Goal: Task Accomplishment & Management: Use online tool/utility

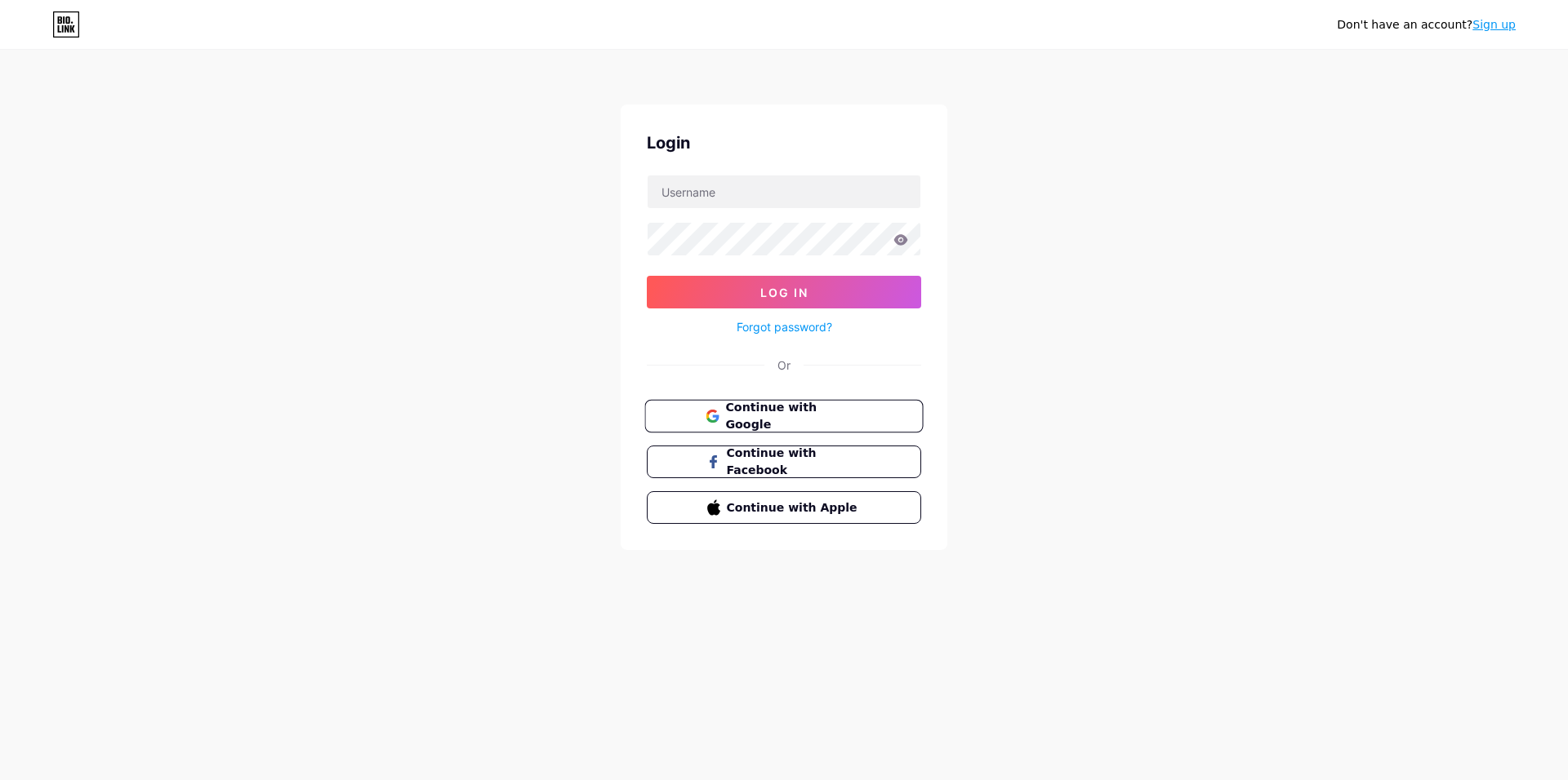
click at [847, 410] on span "Continue with Google" at bounding box center [793, 417] width 137 height 35
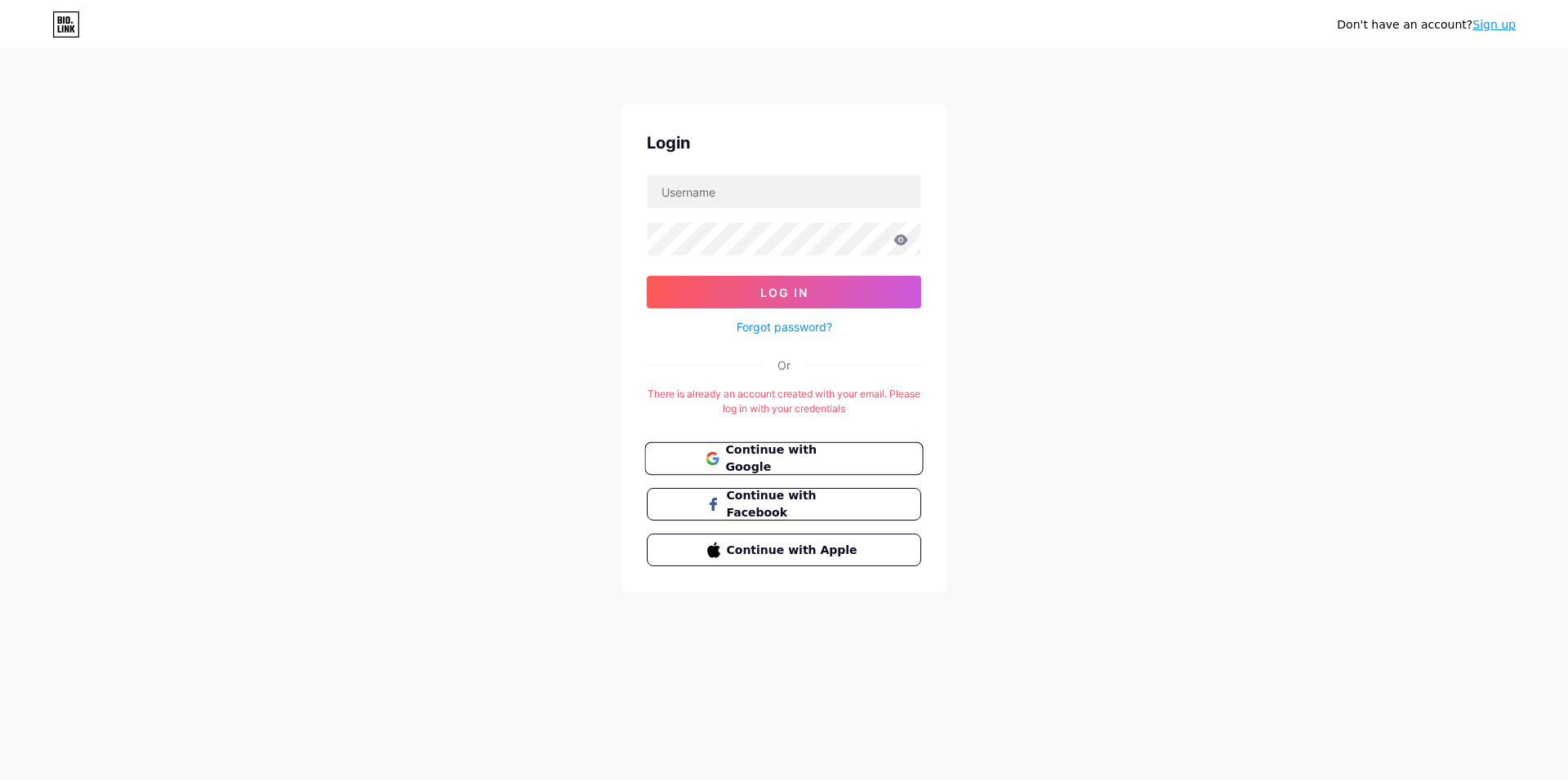
click at [776, 460] on span "Continue with Google" at bounding box center [793, 459] width 137 height 35
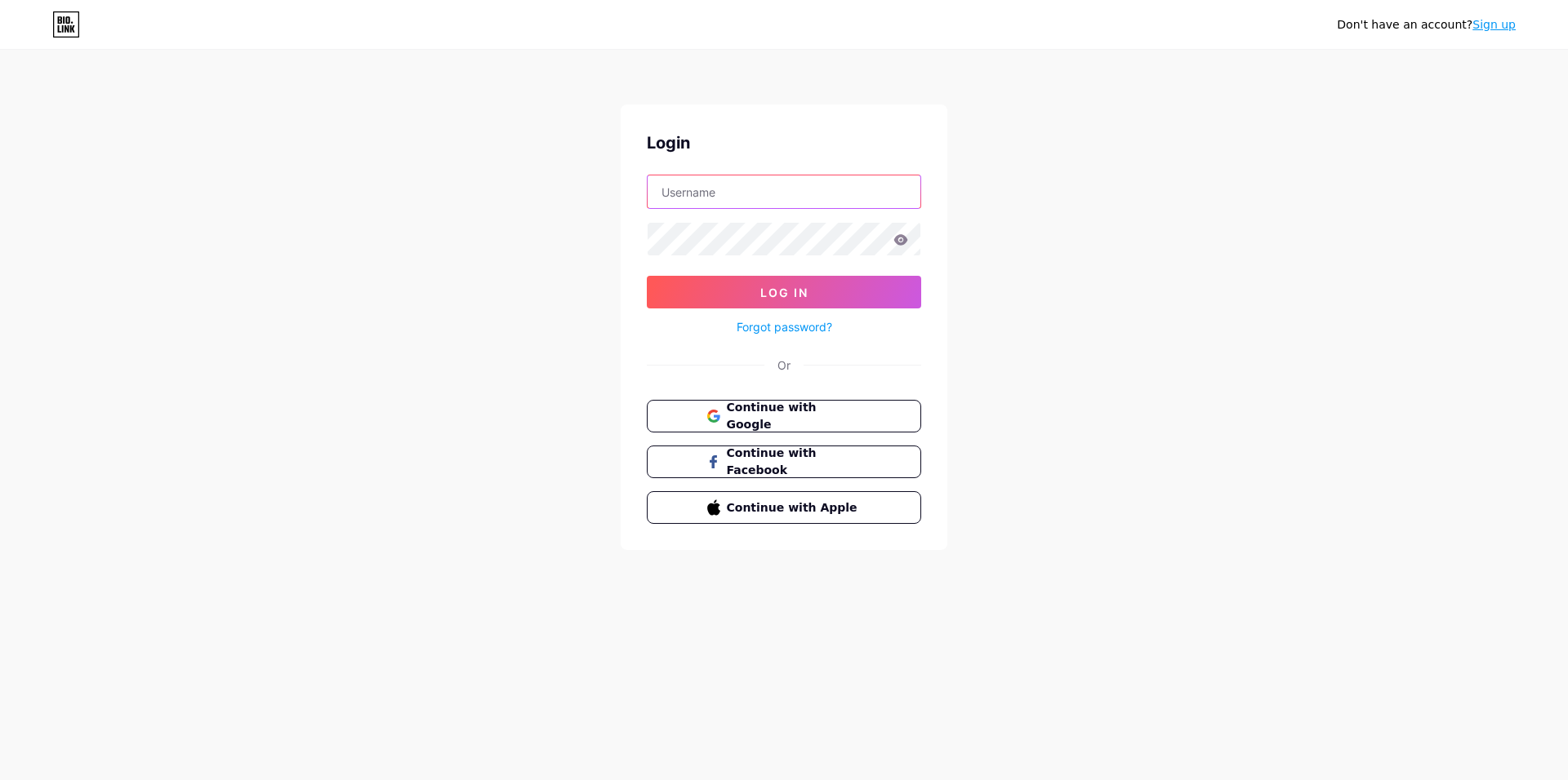
click at [795, 195] on input "text" at bounding box center [784, 191] width 273 height 33
click at [518, 221] on div "Don't have an account? Sign up Login Log In Forgot password? Or Continue with G…" at bounding box center [784, 301] width 1568 height 602
click at [716, 195] on input "text" at bounding box center [784, 191] width 273 height 33
type input "[EMAIL_ADDRESS][DOMAIN_NAME]"
click at [784, 282] on button "Log In" at bounding box center [784, 292] width 274 height 33
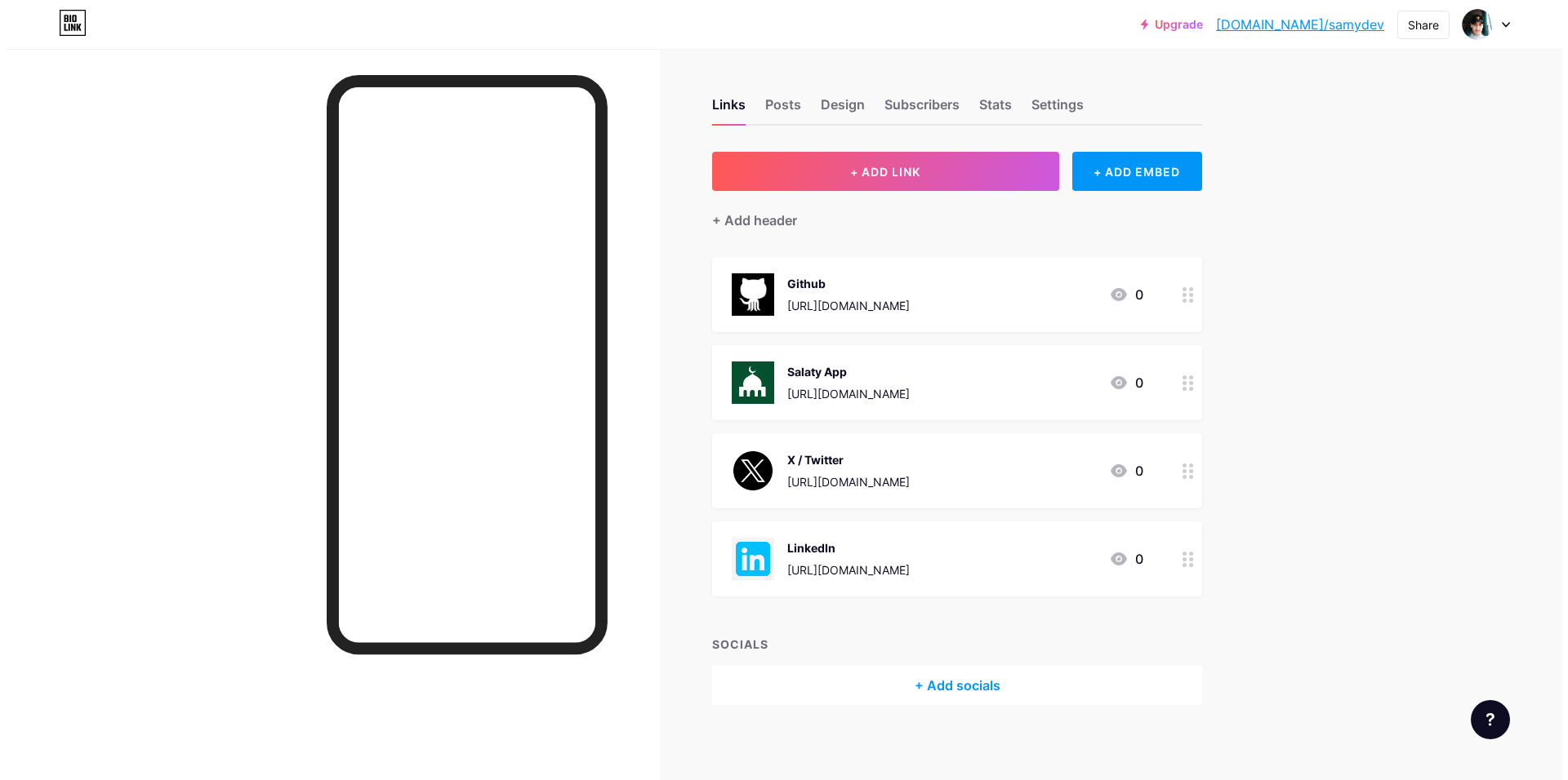
scroll to position [7, 0]
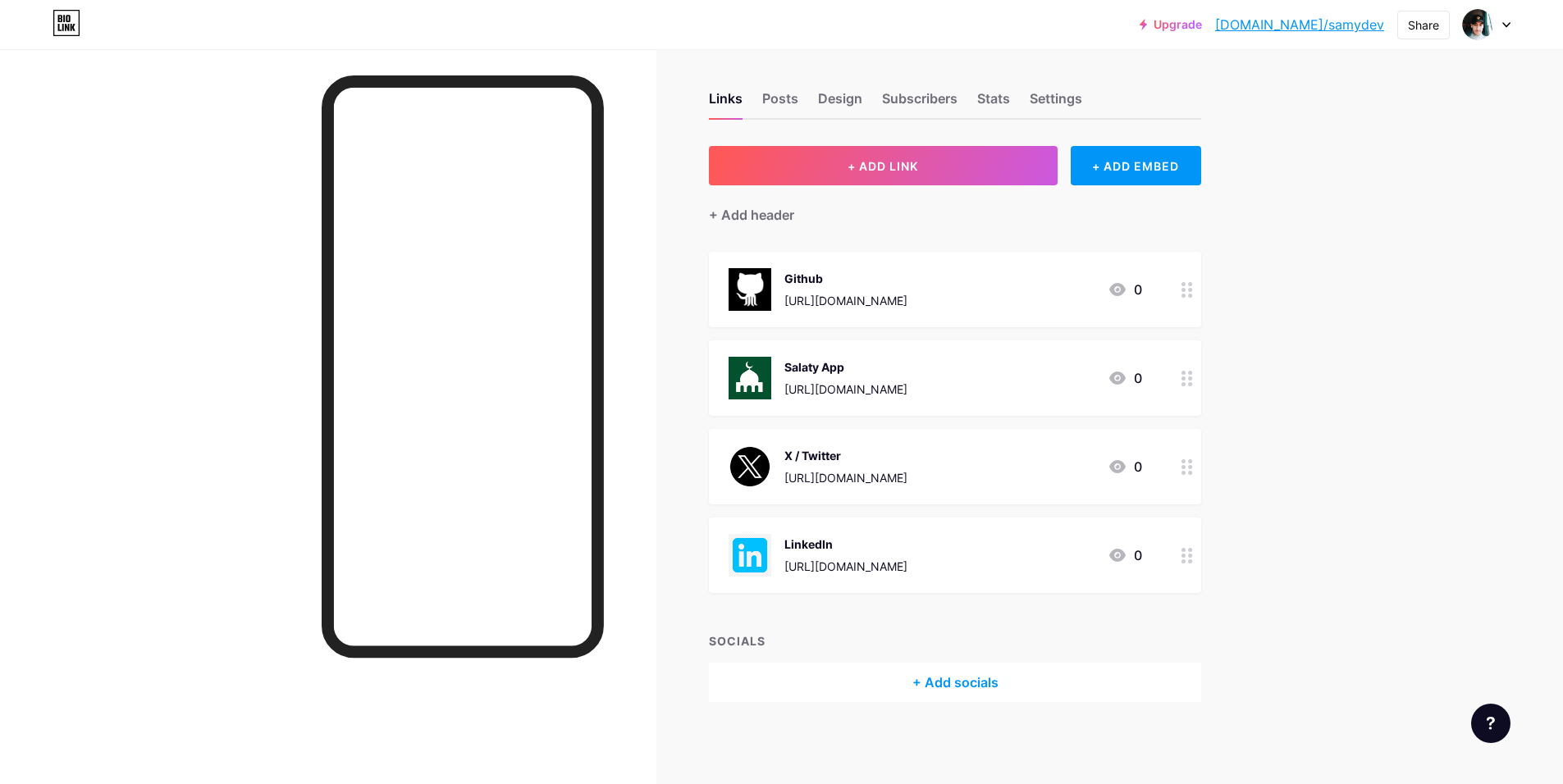
click at [948, 686] on div "+ Add socials" at bounding box center [955, 682] width 492 height 40
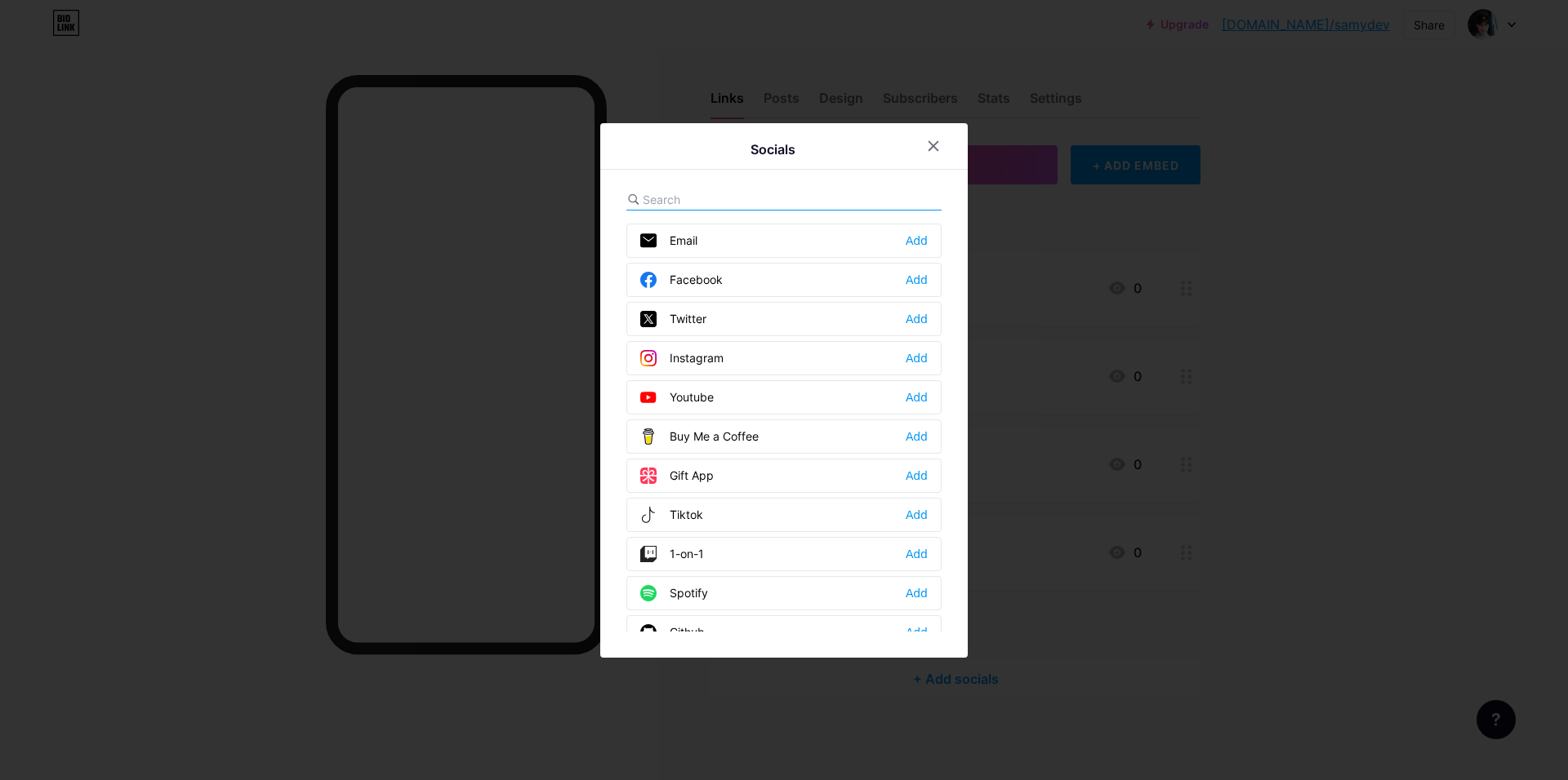
click at [736, 190] on div at bounding box center [784, 200] width 315 height 21
click at [936, 147] on icon at bounding box center [934, 146] width 13 height 13
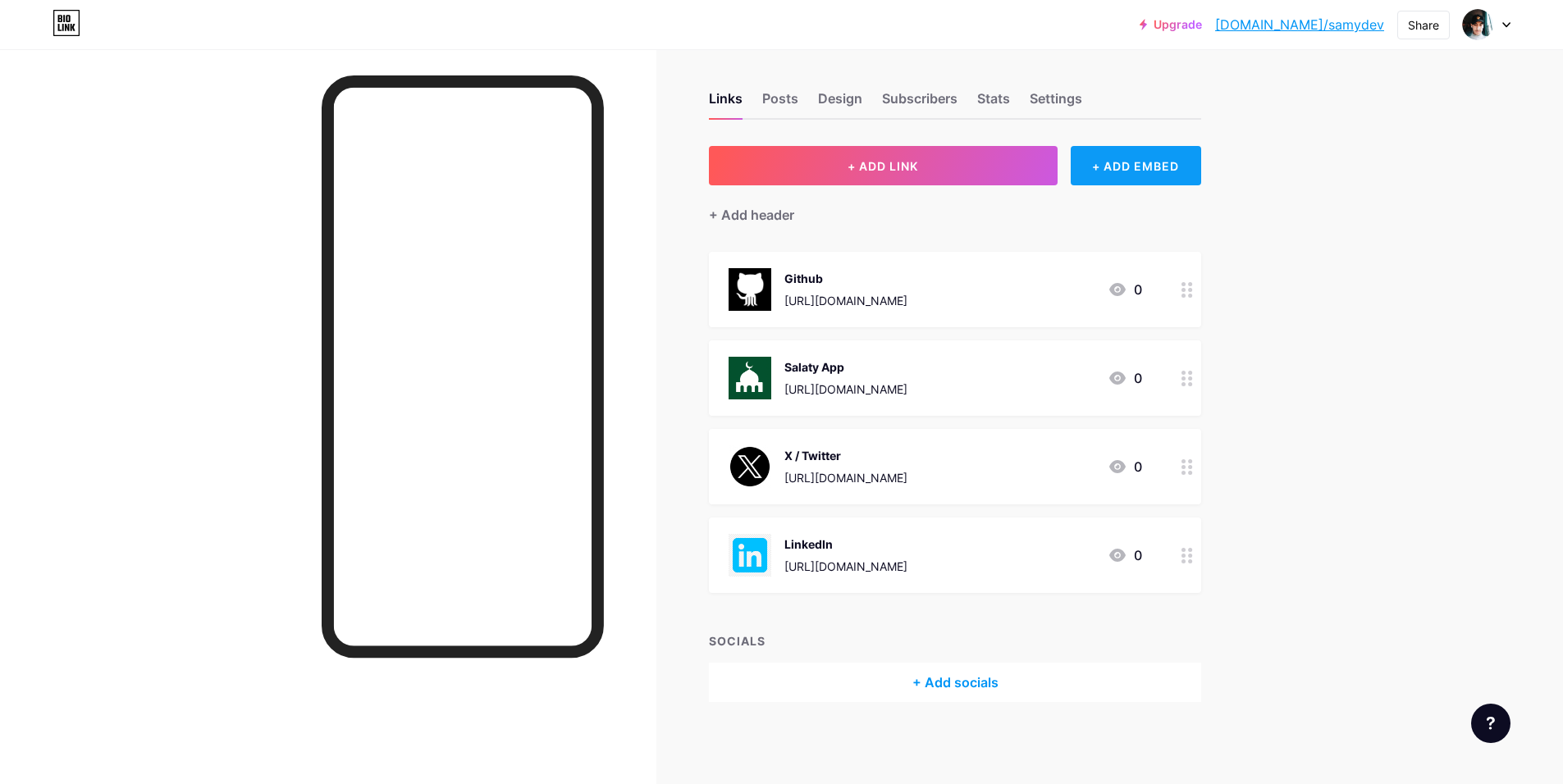
click at [1096, 164] on div "+ ADD EMBED" at bounding box center [1136, 165] width 131 height 40
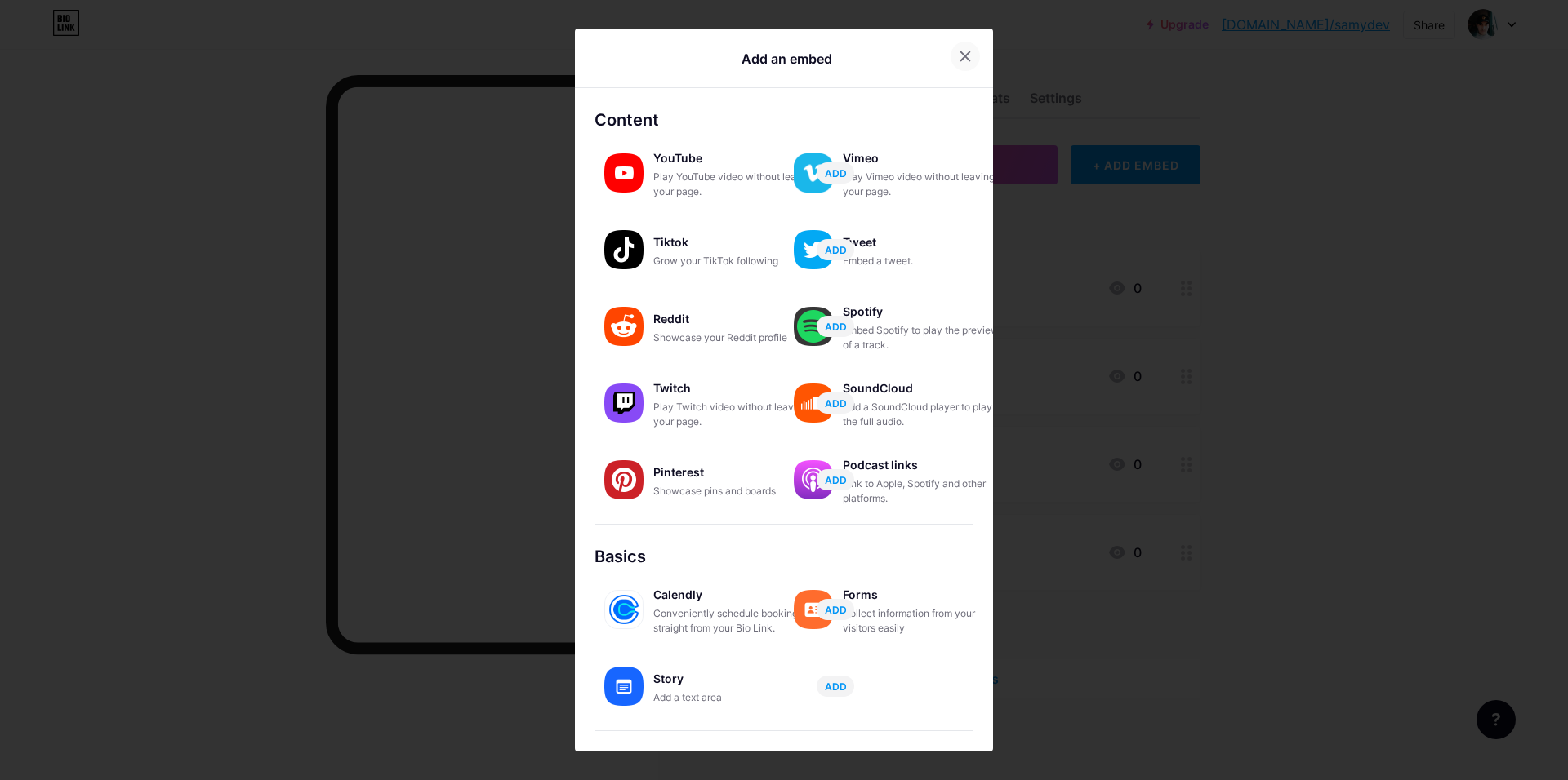
click at [965, 61] on icon at bounding box center [965, 56] width 9 height 9
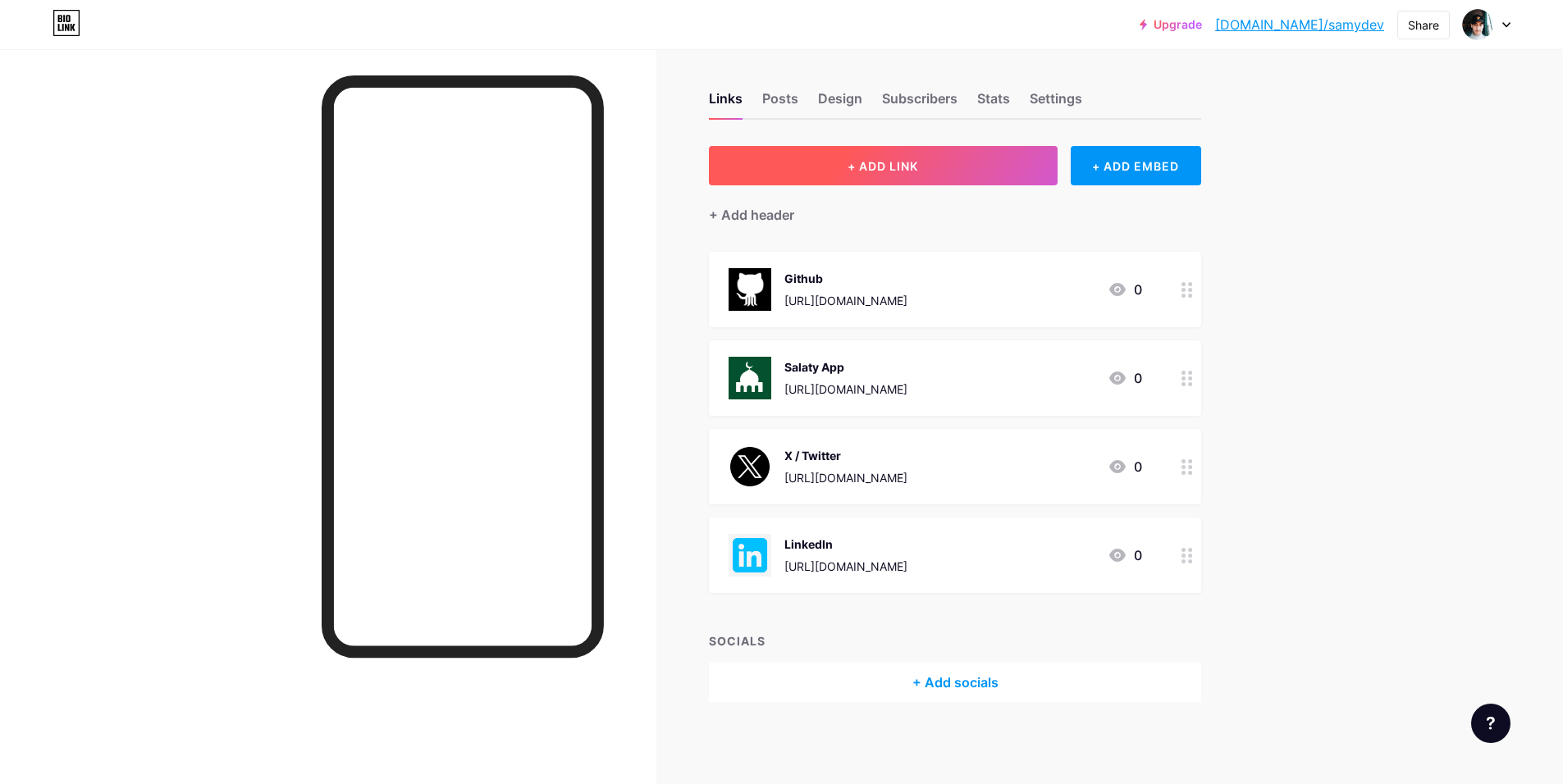
click at [835, 170] on button "+ ADD LINK" at bounding box center [884, 165] width 349 height 40
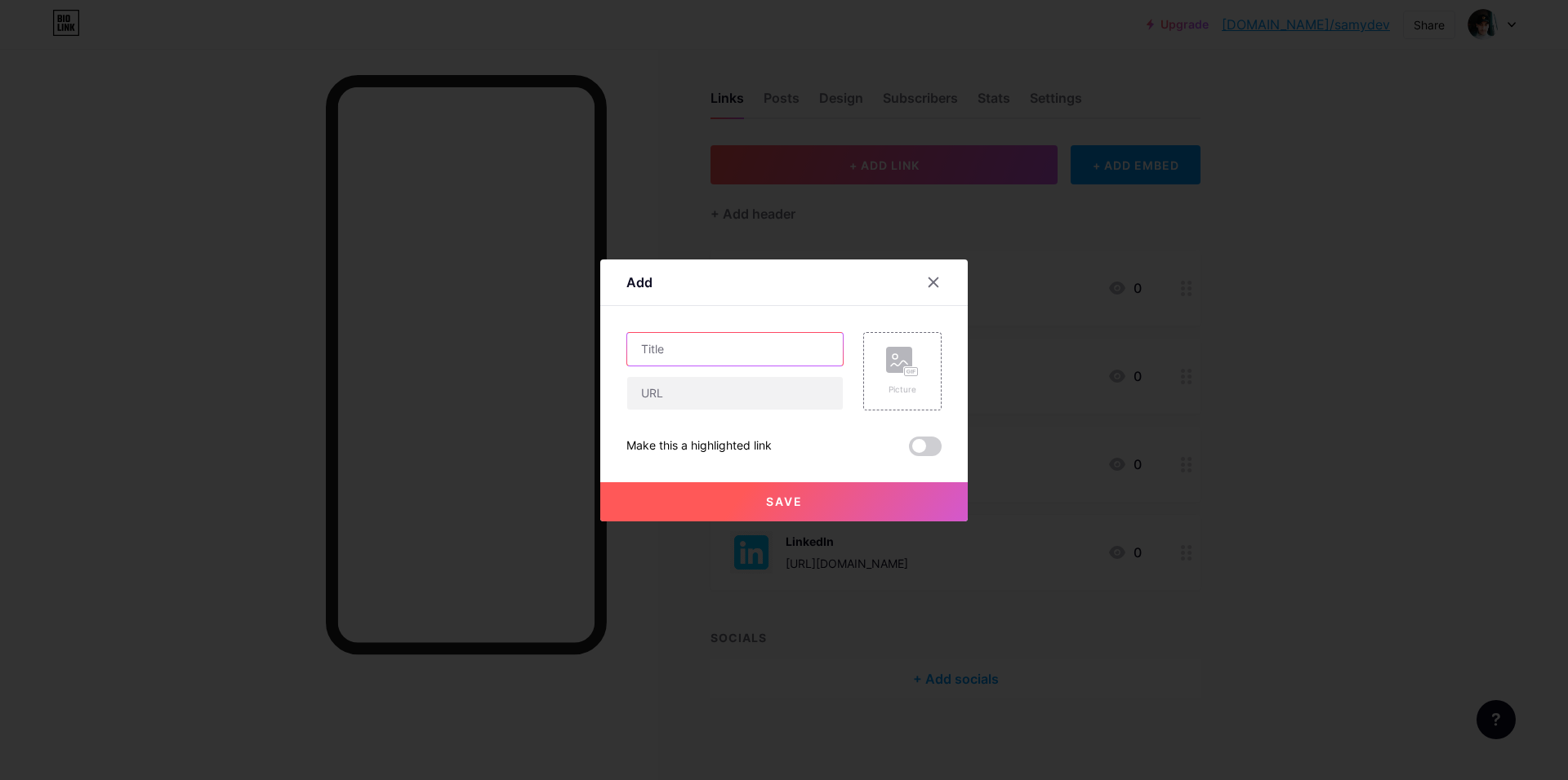
click at [706, 340] on input "text" at bounding box center [734, 349] width 216 height 33
type input "Nike App"
click at [798, 405] on input "text" at bounding box center [734, 393] width 216 height 33
paste input "[URL][DOMAIN_NAME]"
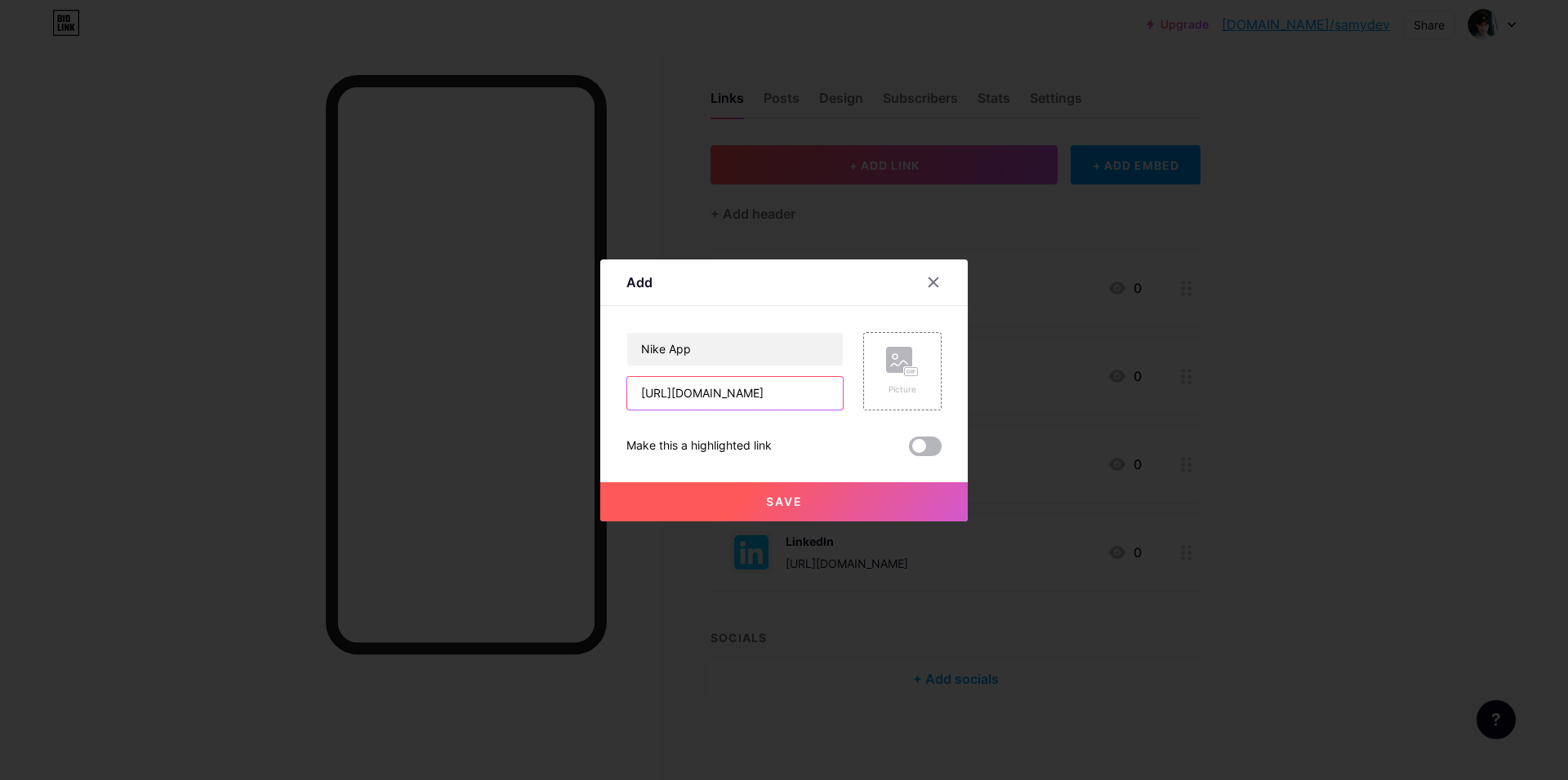
type input "[URL][DOMAIN_NAME]"
click at [925, 445] on span at bounding box center [925, 446] width 33 height 19
click at [909, 450] on input "checkbox" at bounding box center [909, 450] width 0 height 0
click at [925, 445] on span at bounding box center [925, 446] width 33 height 19
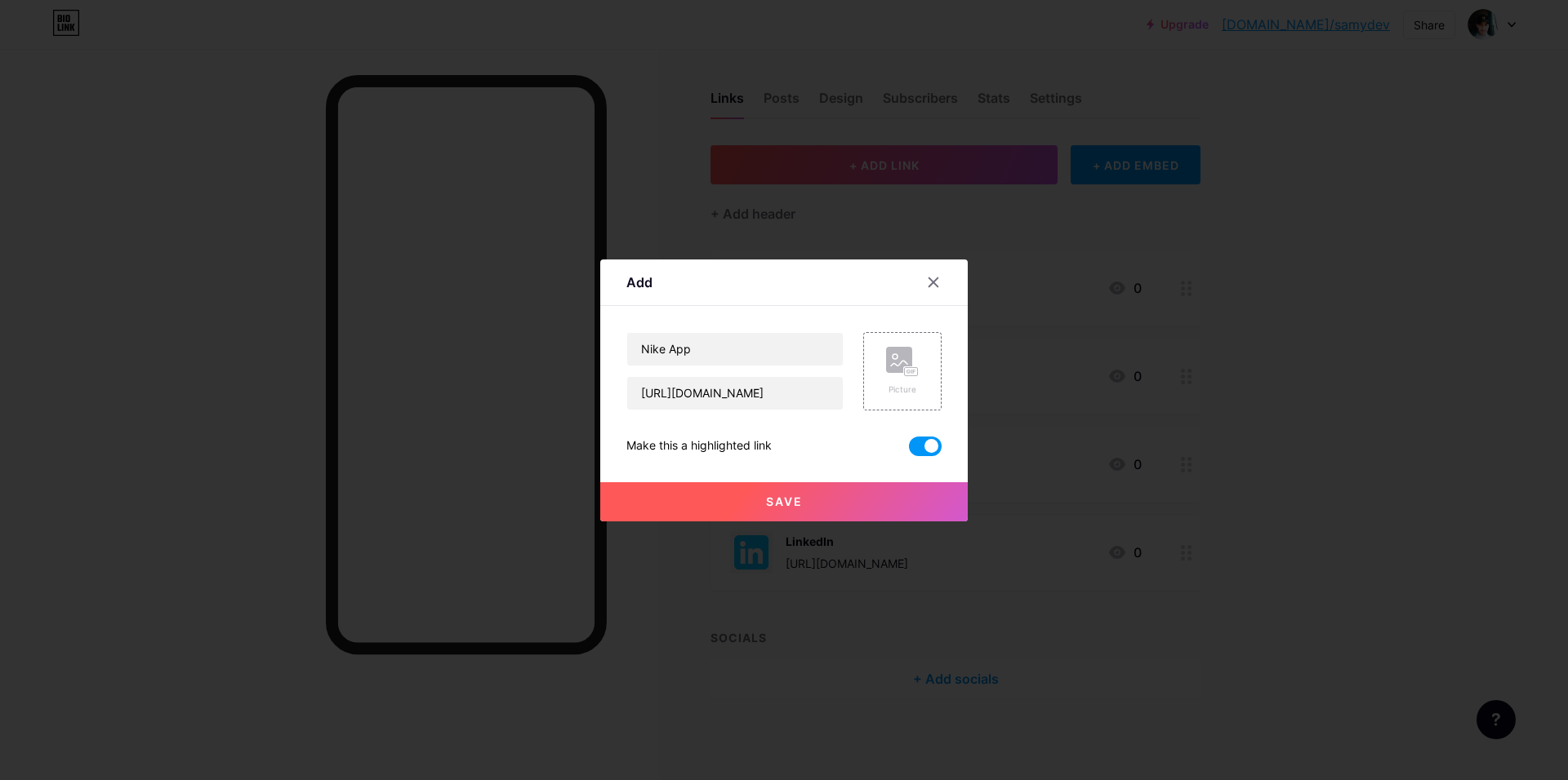
click at [909, 450] on input "checkbox" at bounding box center [909, 450] width 0 height 0
click at [895, 351] on rect at bounding box center [899, 360] width 26 height 26
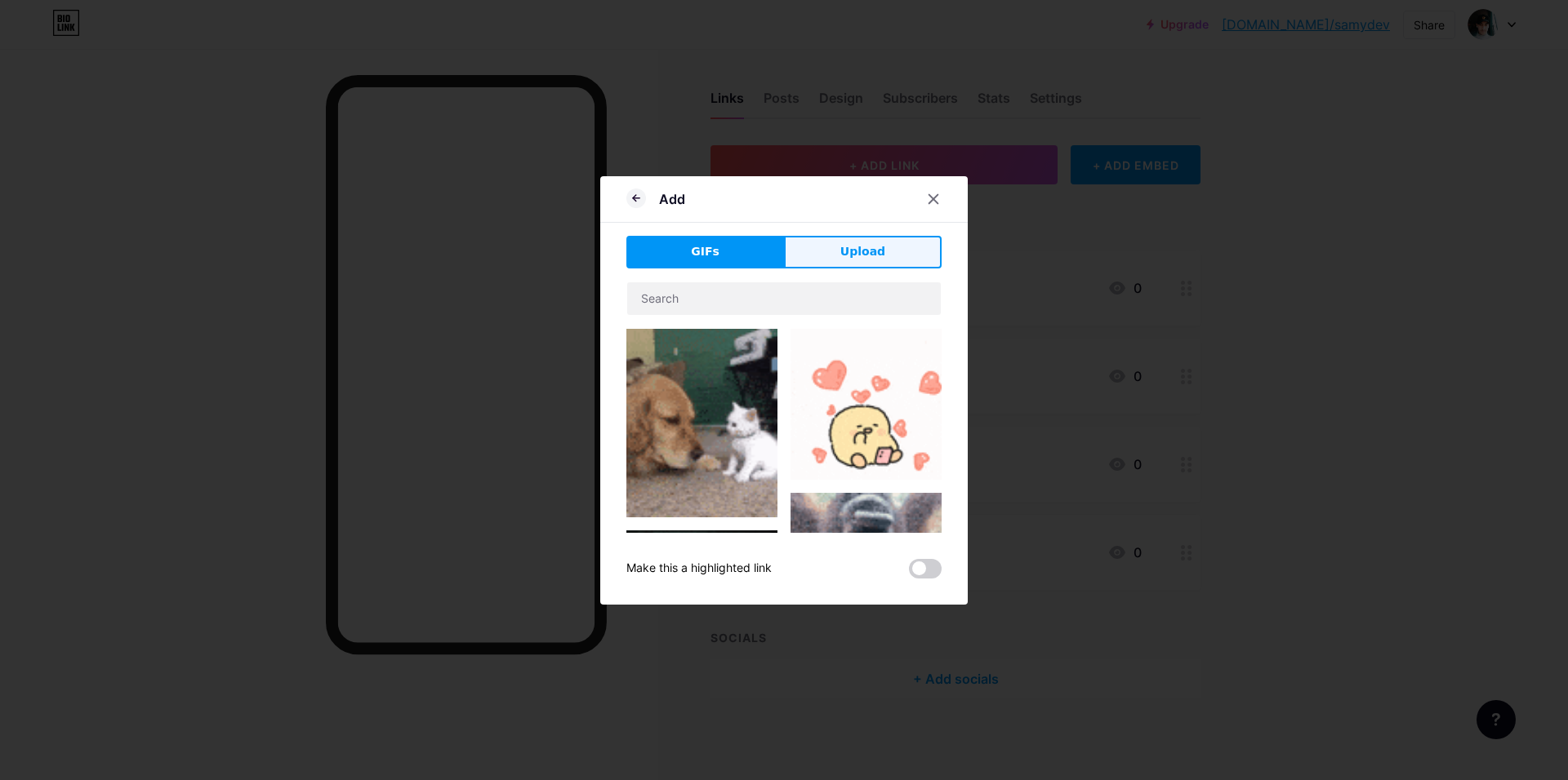
click at [882, 256] on button "Upload" at bounding box center [862, 252] width 158 height 33
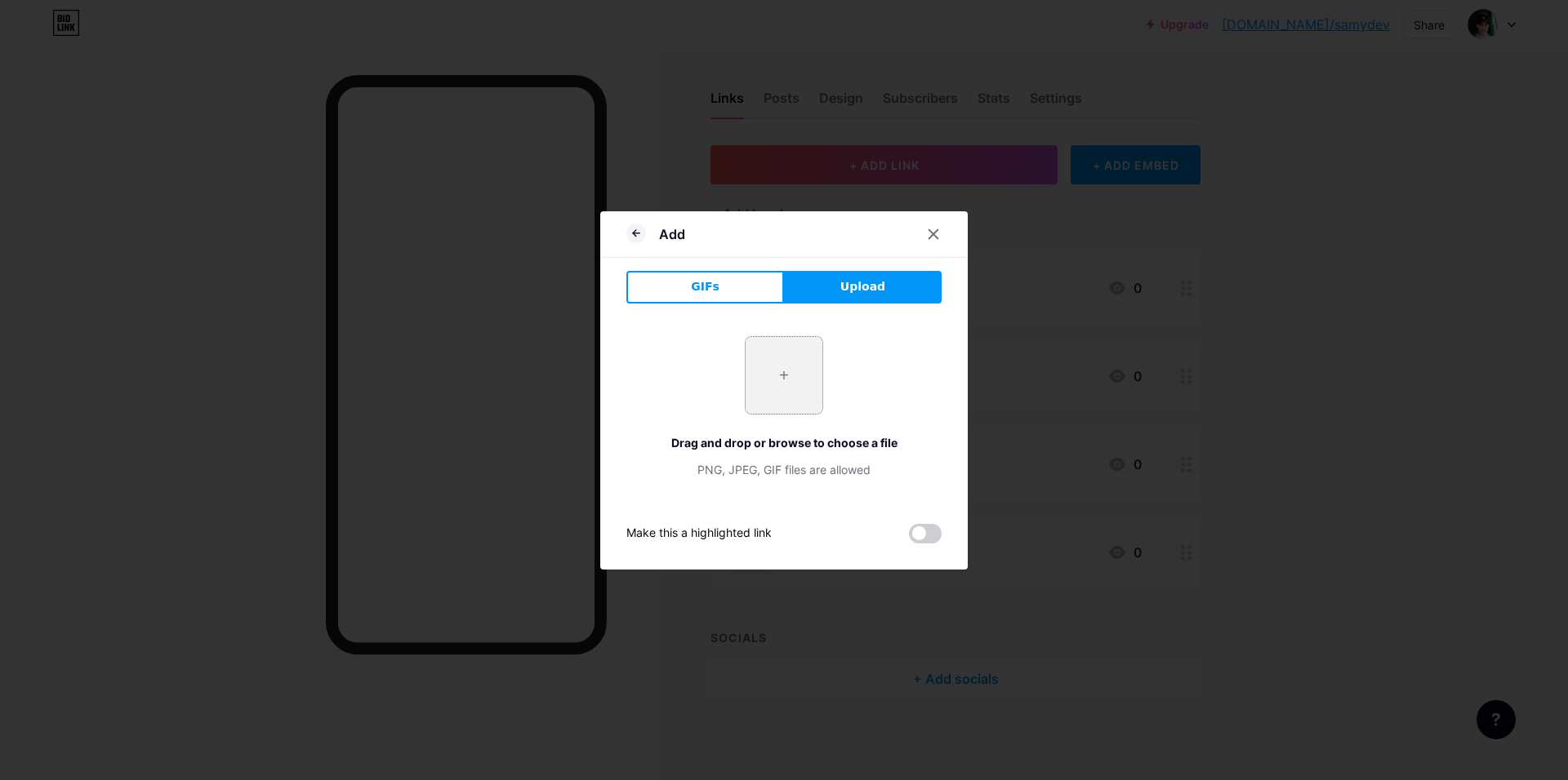
click at [776, 378] on input "file" at bounding box center [784, 375] width 76 height 76
type input "C:\fakepath\favicon.ico"
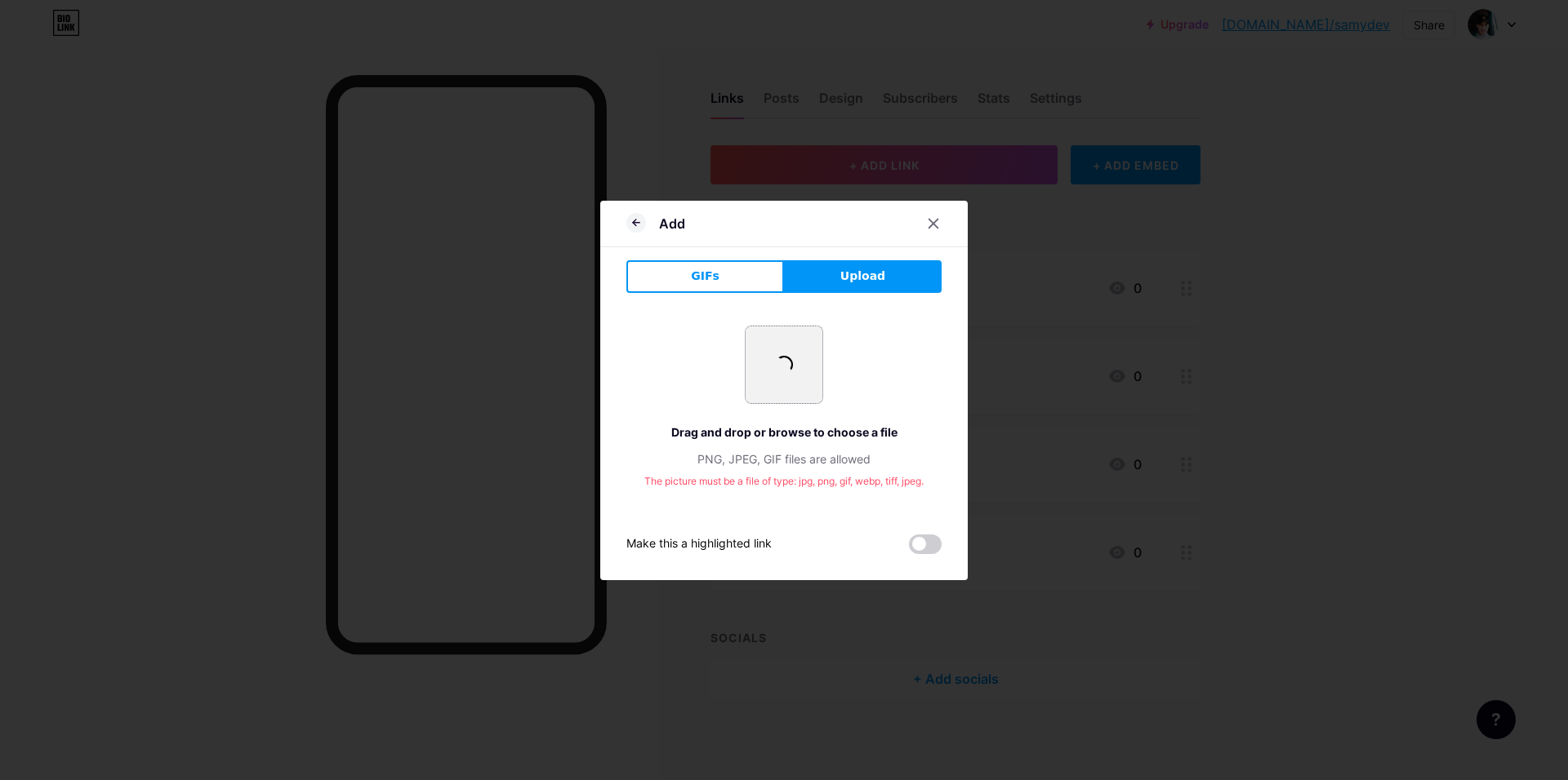
click at [776, 367] on span at bounding box center [784, 364] width 18 height 18
click at [934, 214] on div at bounding box center [933, 223] width 29 height 29
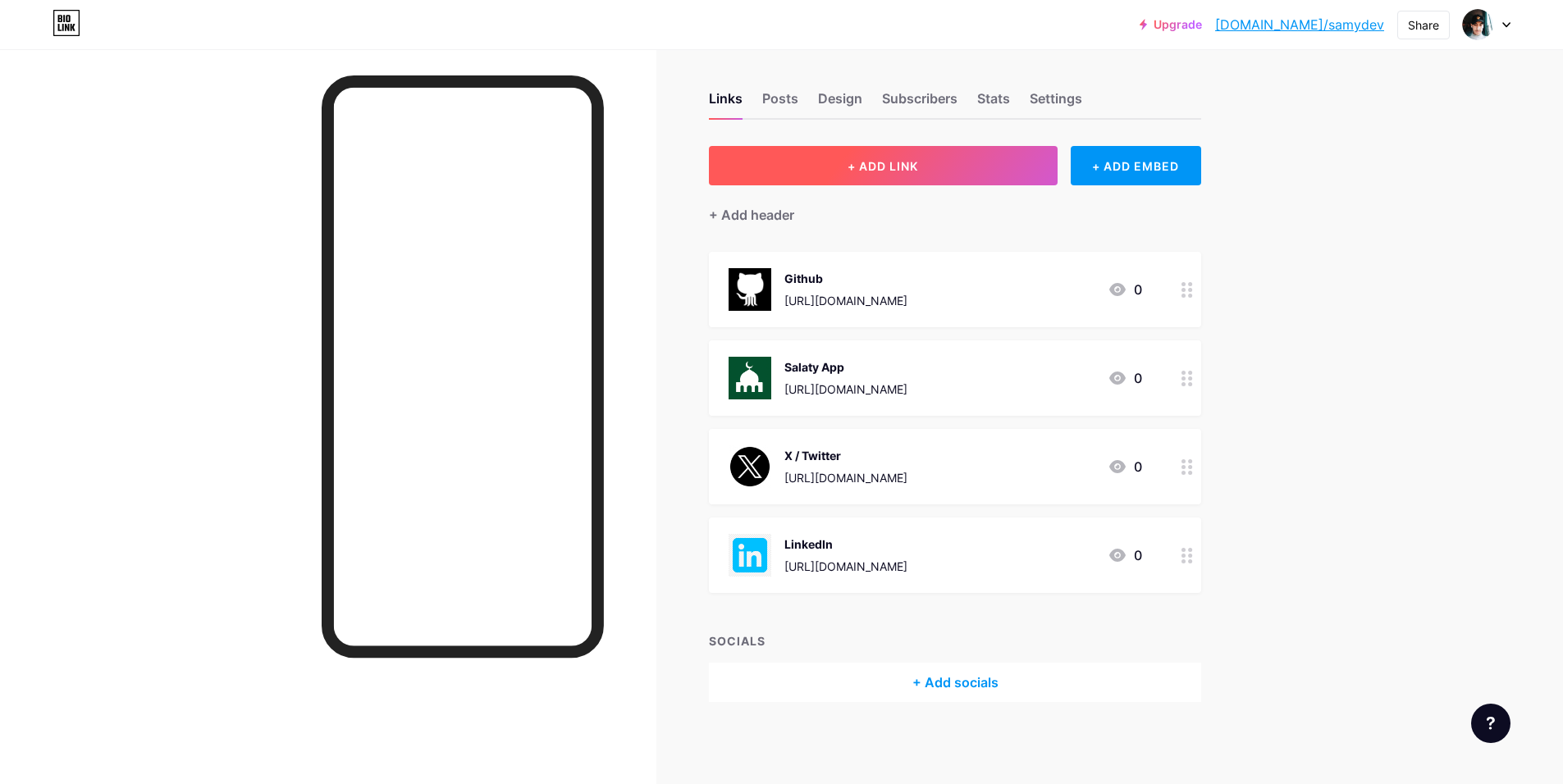
click at [942, 151] on button "+ ADD LINK" at bounding box center [884, 165] width 349 height 40
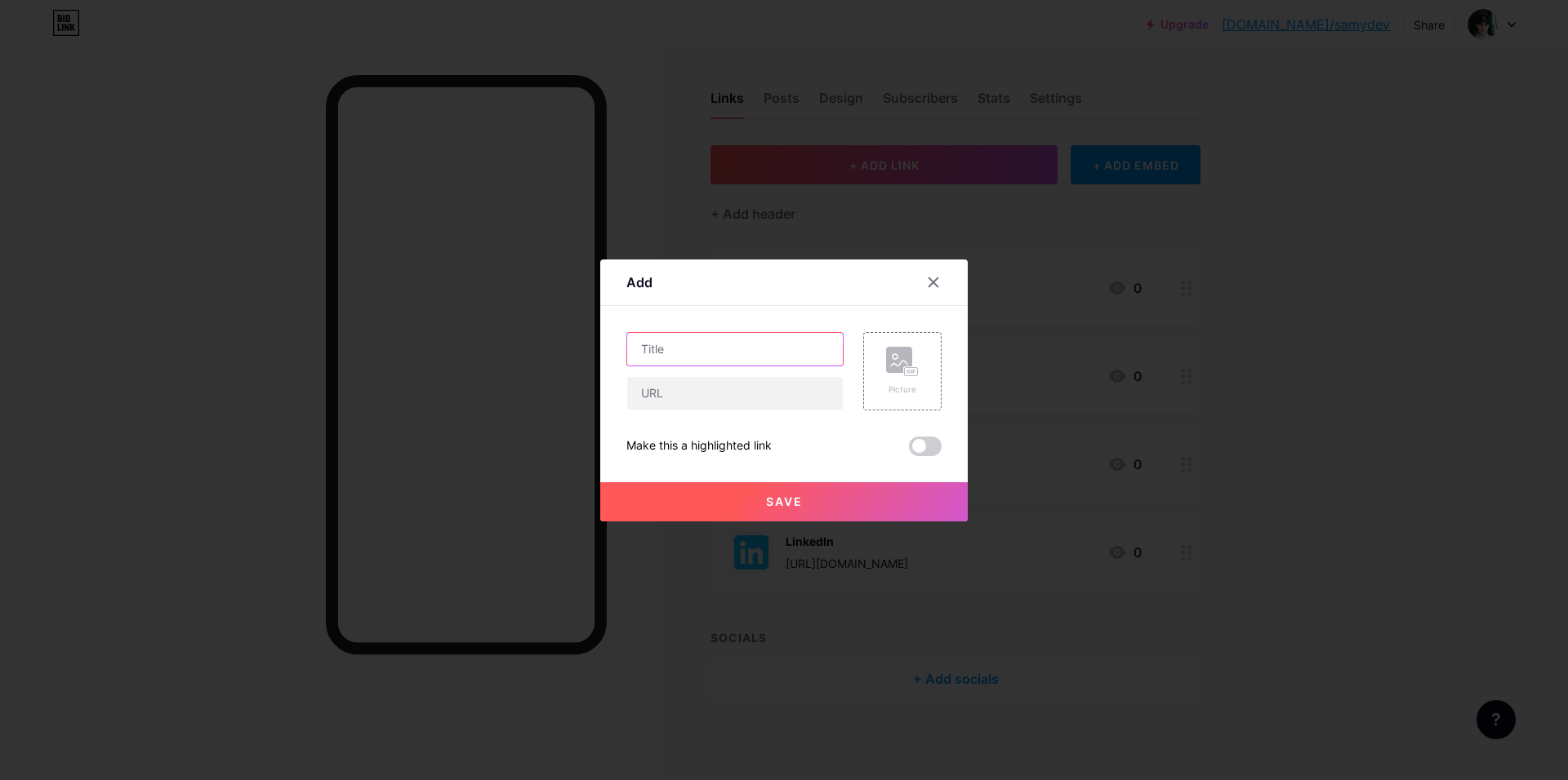
click at [794, 342] on input "text" at bounding box center [734, 349] width 216 height 33
type input "Nike App"
click at [732, 395] on input "text" at bounding box center [734, 393] width 216 height 33
paste input "[URL][DOMAIN_NAME]"
type input "[URL][DOMAIN_NAME]"
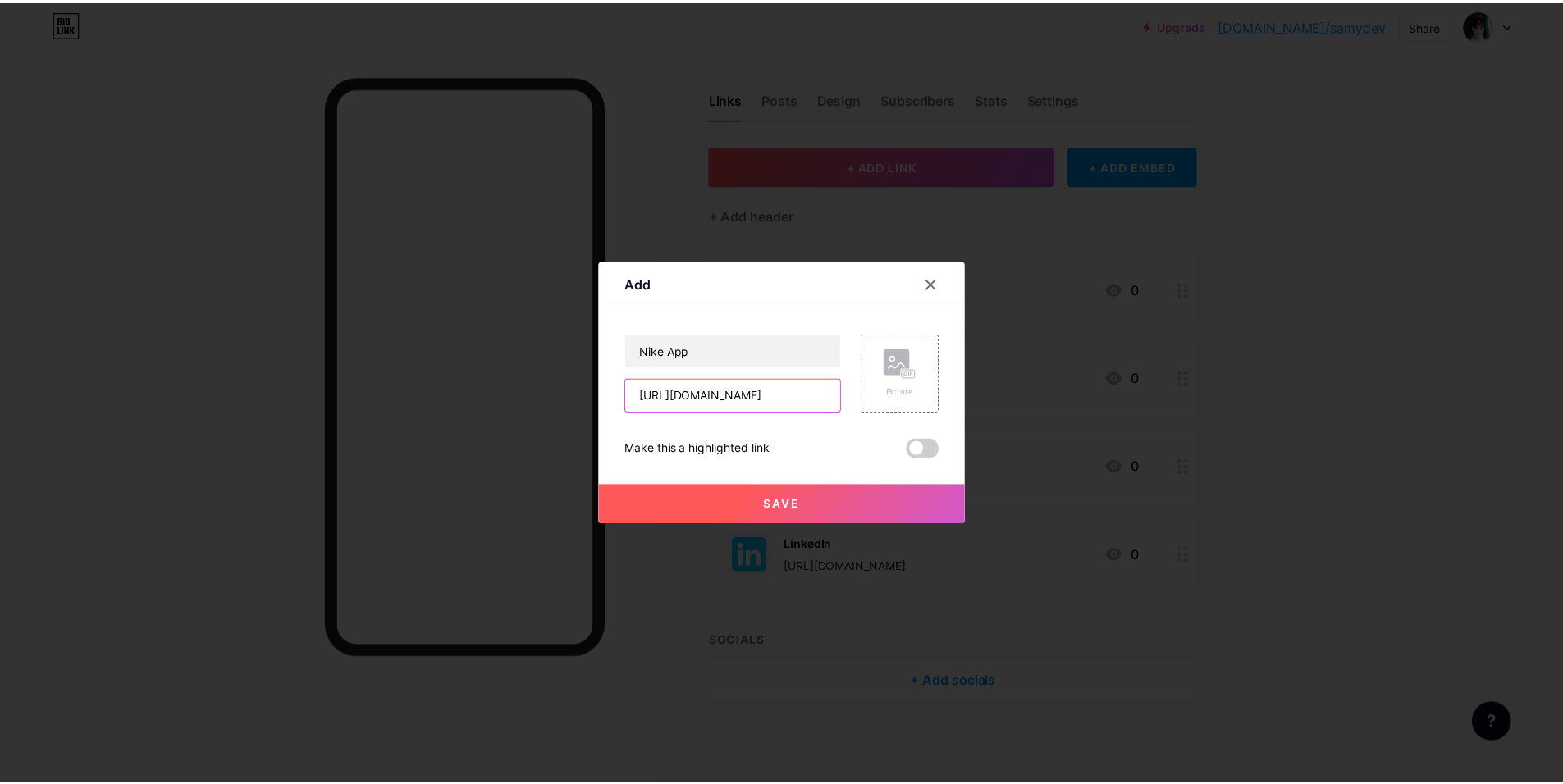
scroll to position [0, 46]
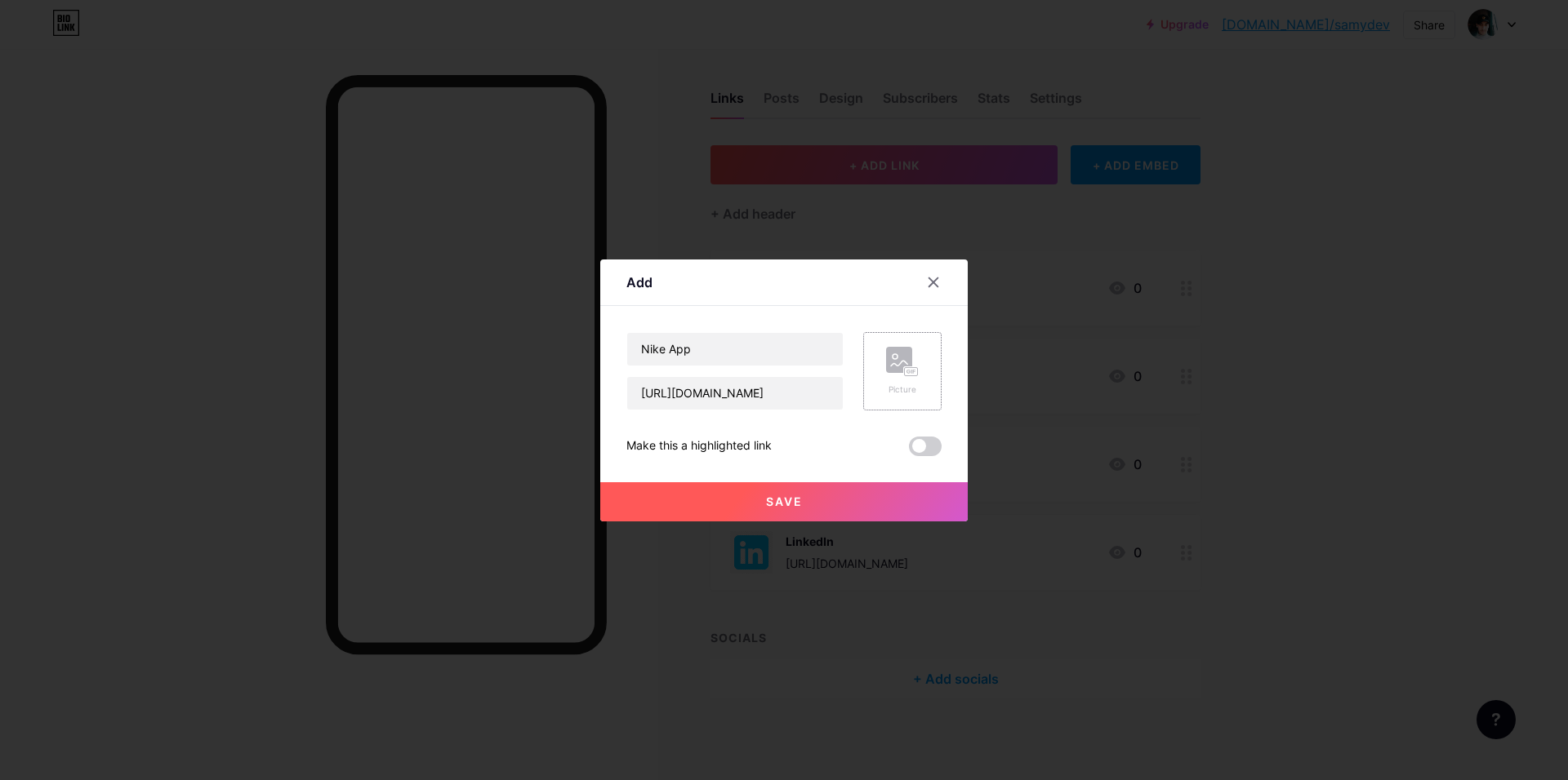
click at [919, 373] on div "Picture" at bounding box center [902, 371] width 78 height 78
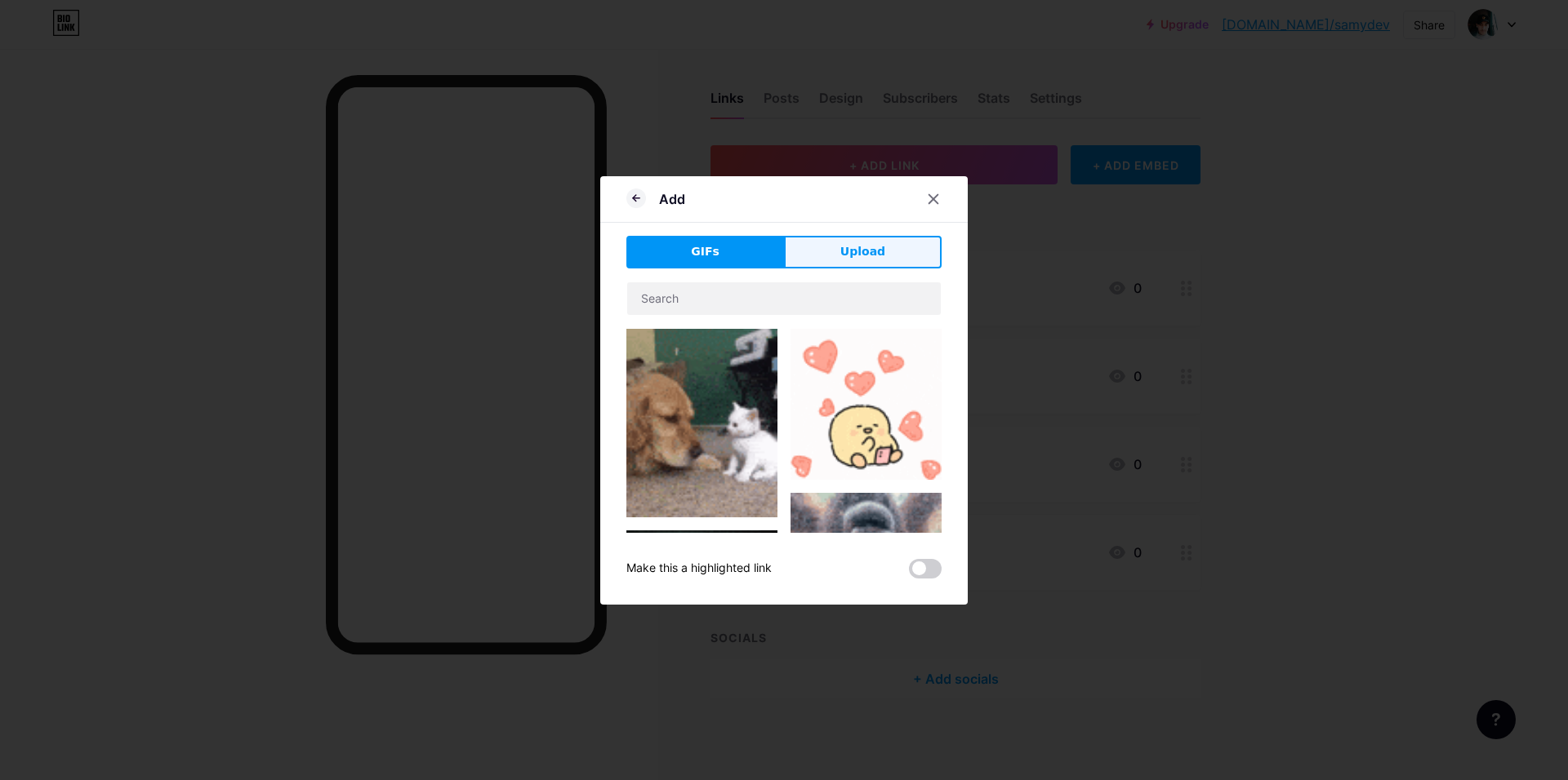
click at [843, 248] on span "Upload" at bounding box center [862, 252] width 45 height 17
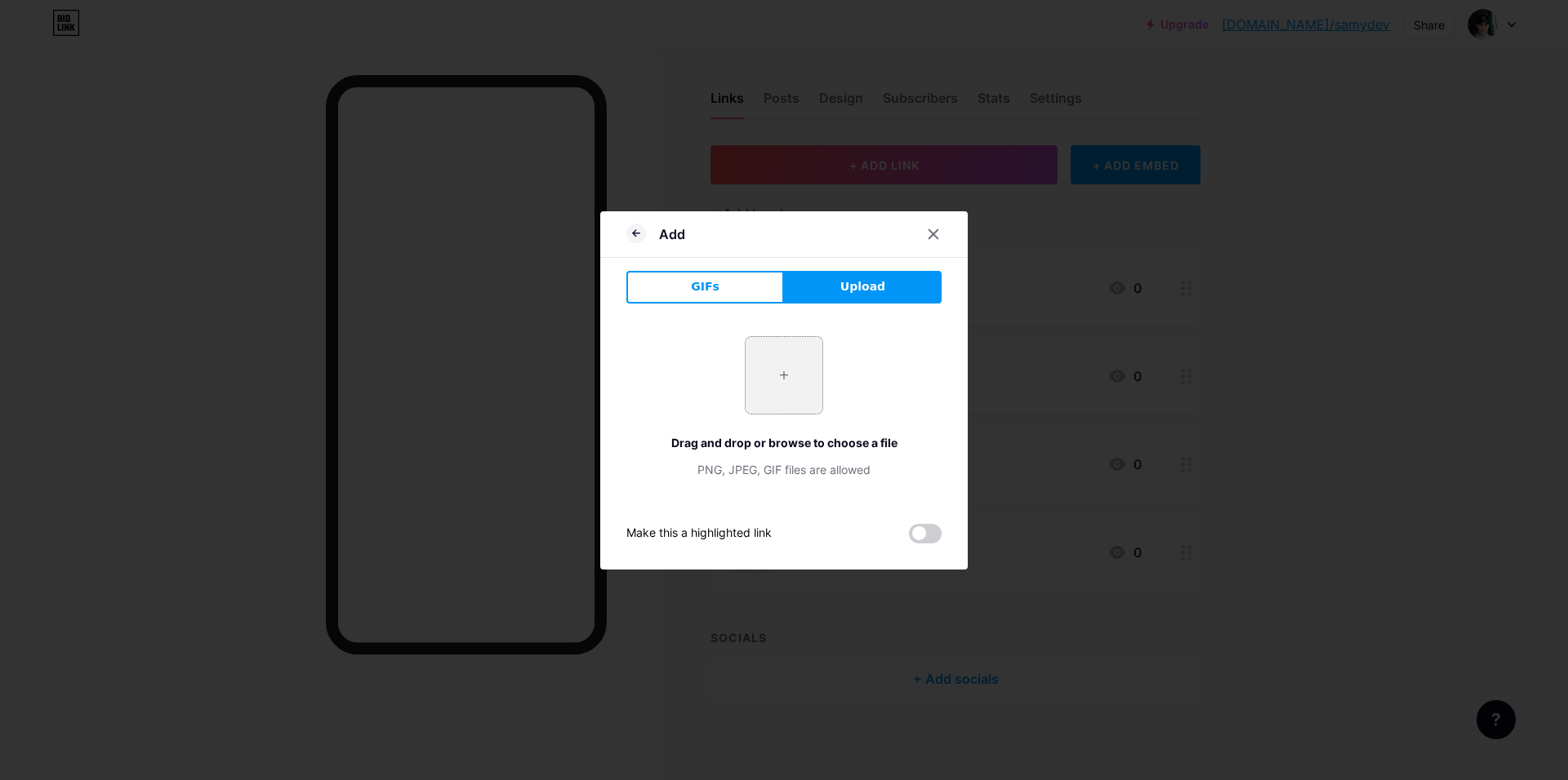
click at [777, 387] on input "file" at bounding box center [784, 375] width 76 height 76
type input "C:\fakepath\favicon-0.png"
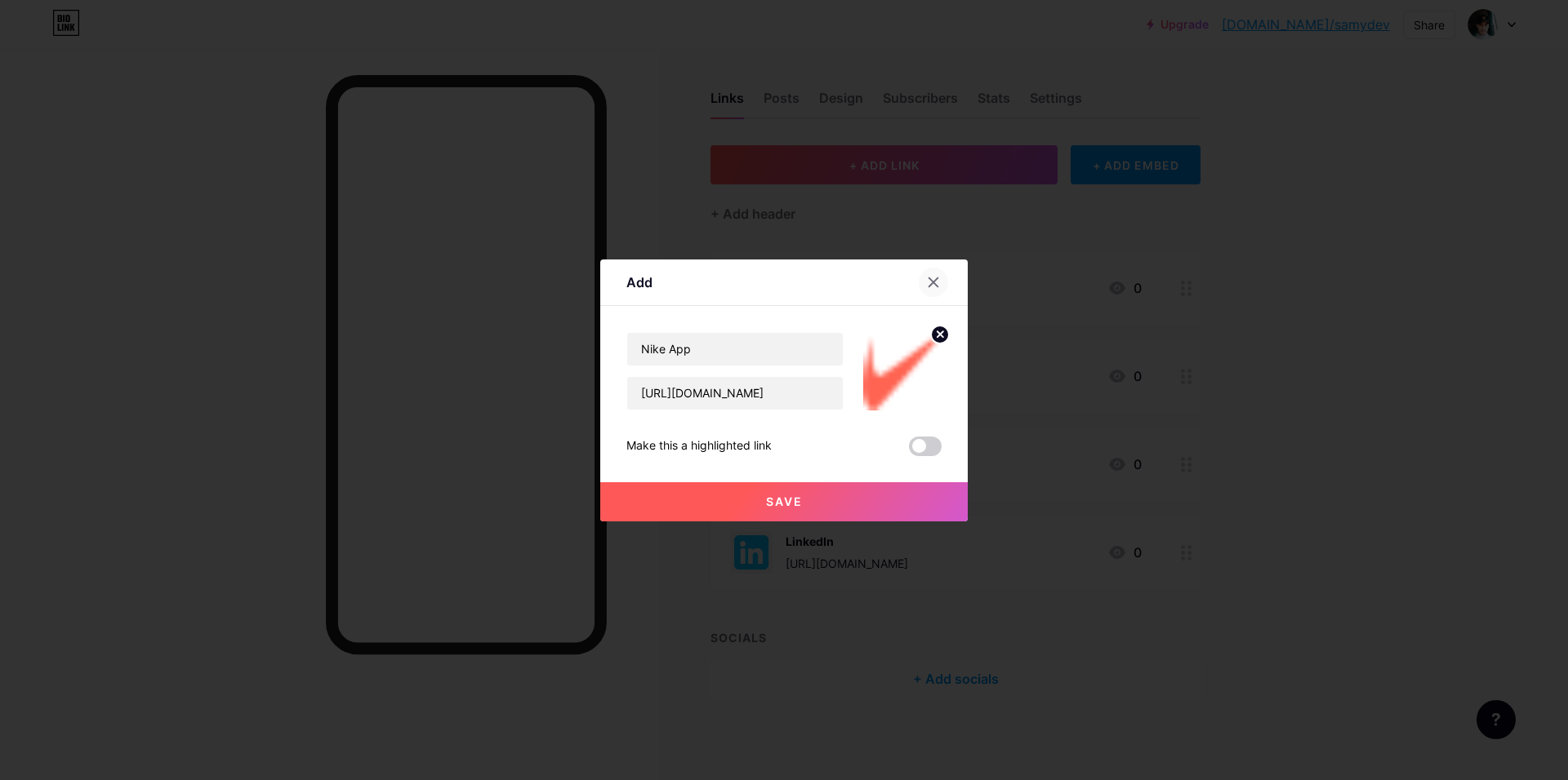
click at [936, 283] on icon at bounding box center [934, 283] width 13 height 13
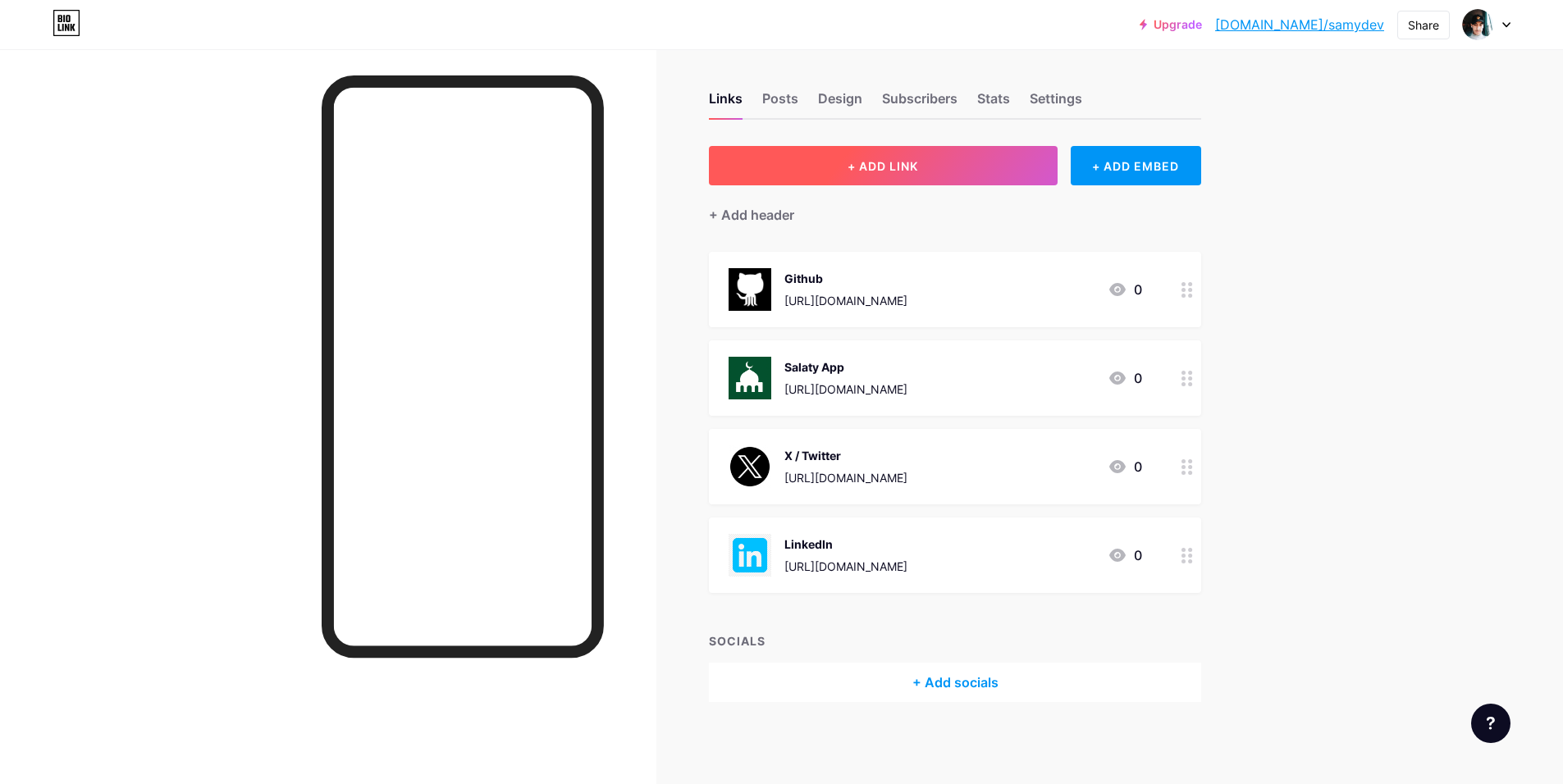
click at [872, 159] on span "+ ADD LINK" at bounding box center [883, 166] width 71 height 14
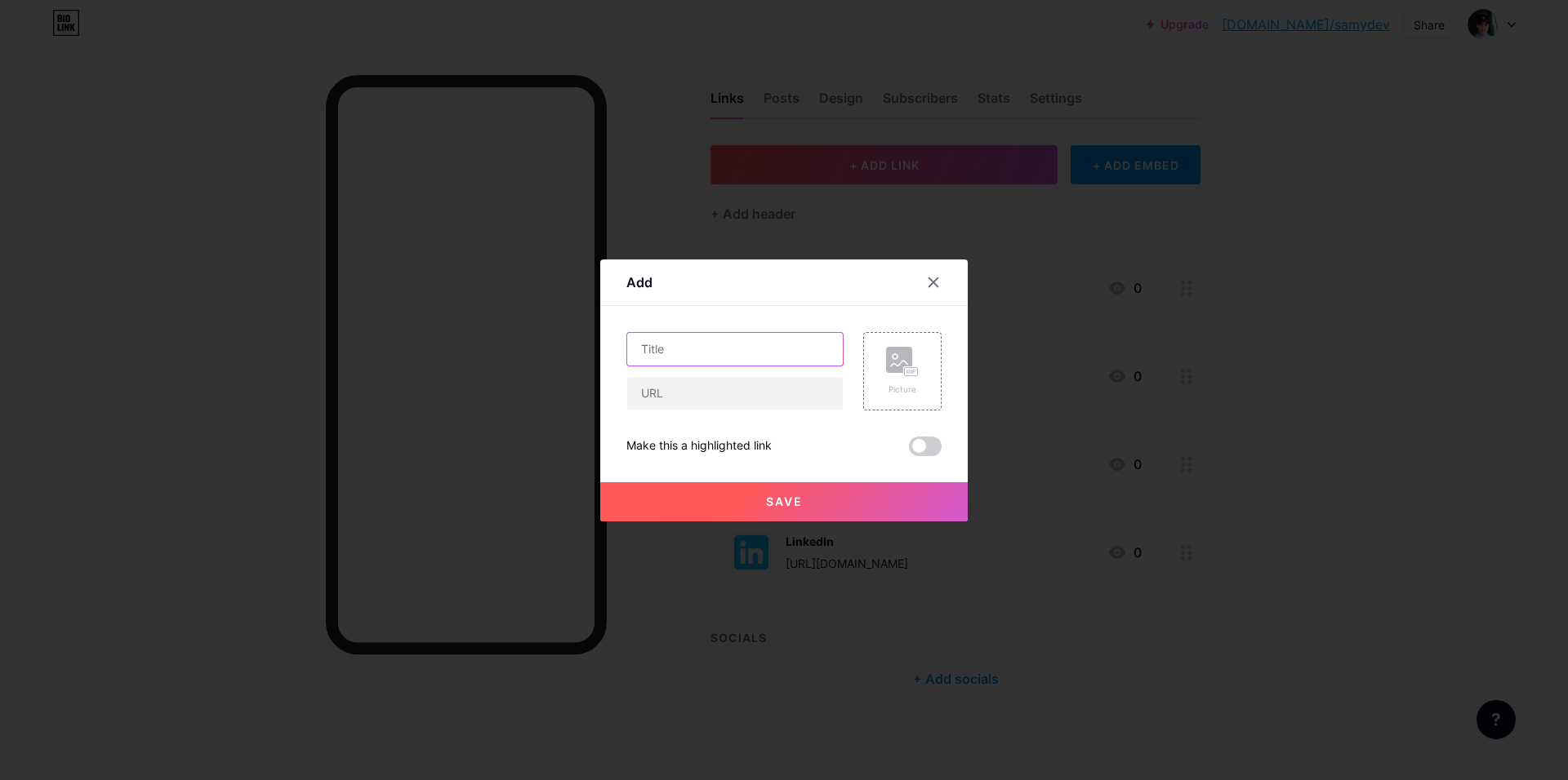
click at [767, 341] on input "text" at bounding box center [734, 349] width 216 height 33
type input "ing"
type input "Nike App"
click at [778, 396] on input "text" at bounding box center [734, 393] width 216 height 33
type input "[URL][DOMAIN_NAME]"
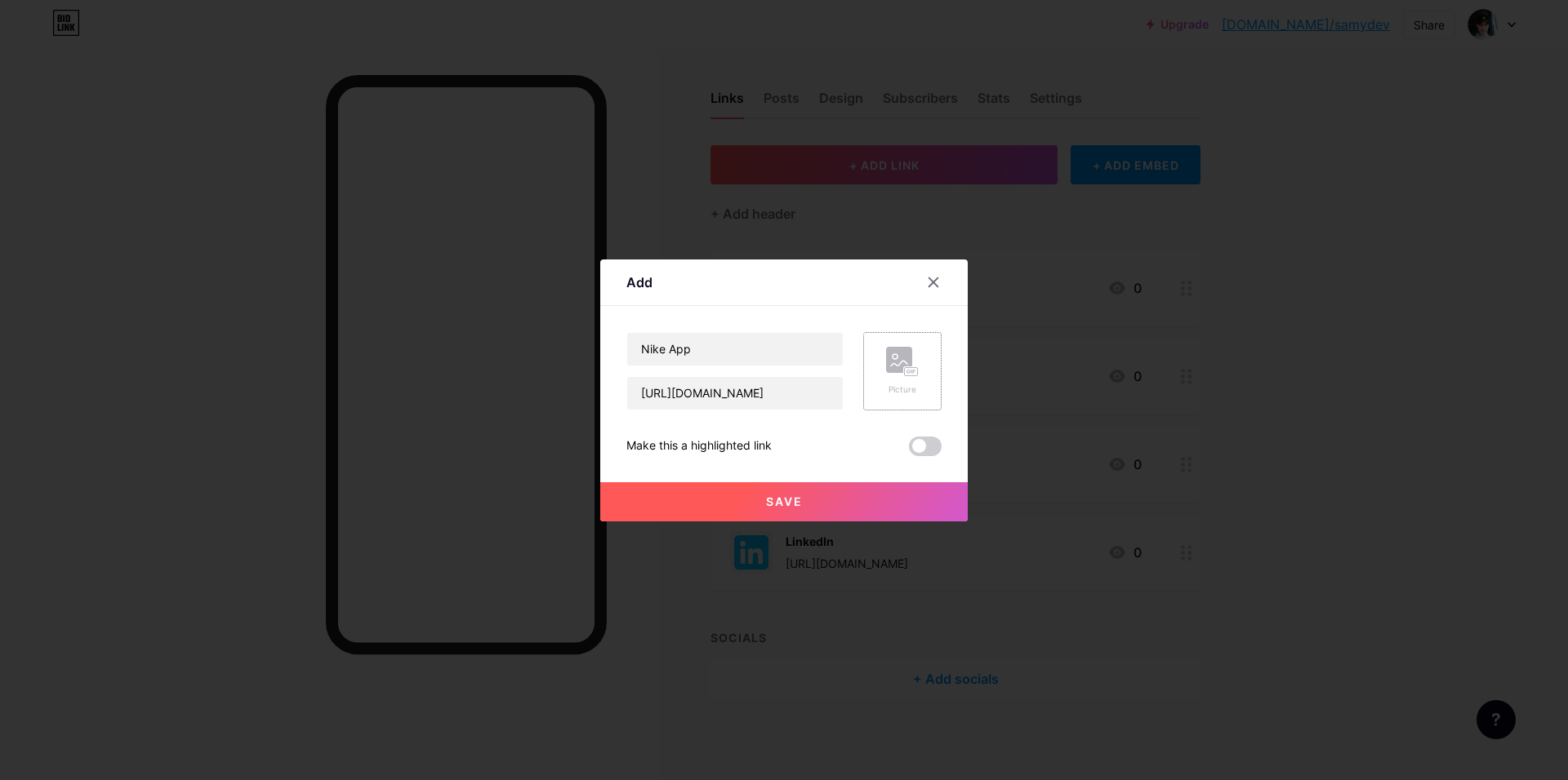
click at [903, 386] on div "Picture" at bounding box center [902, 389] width 33 height 13
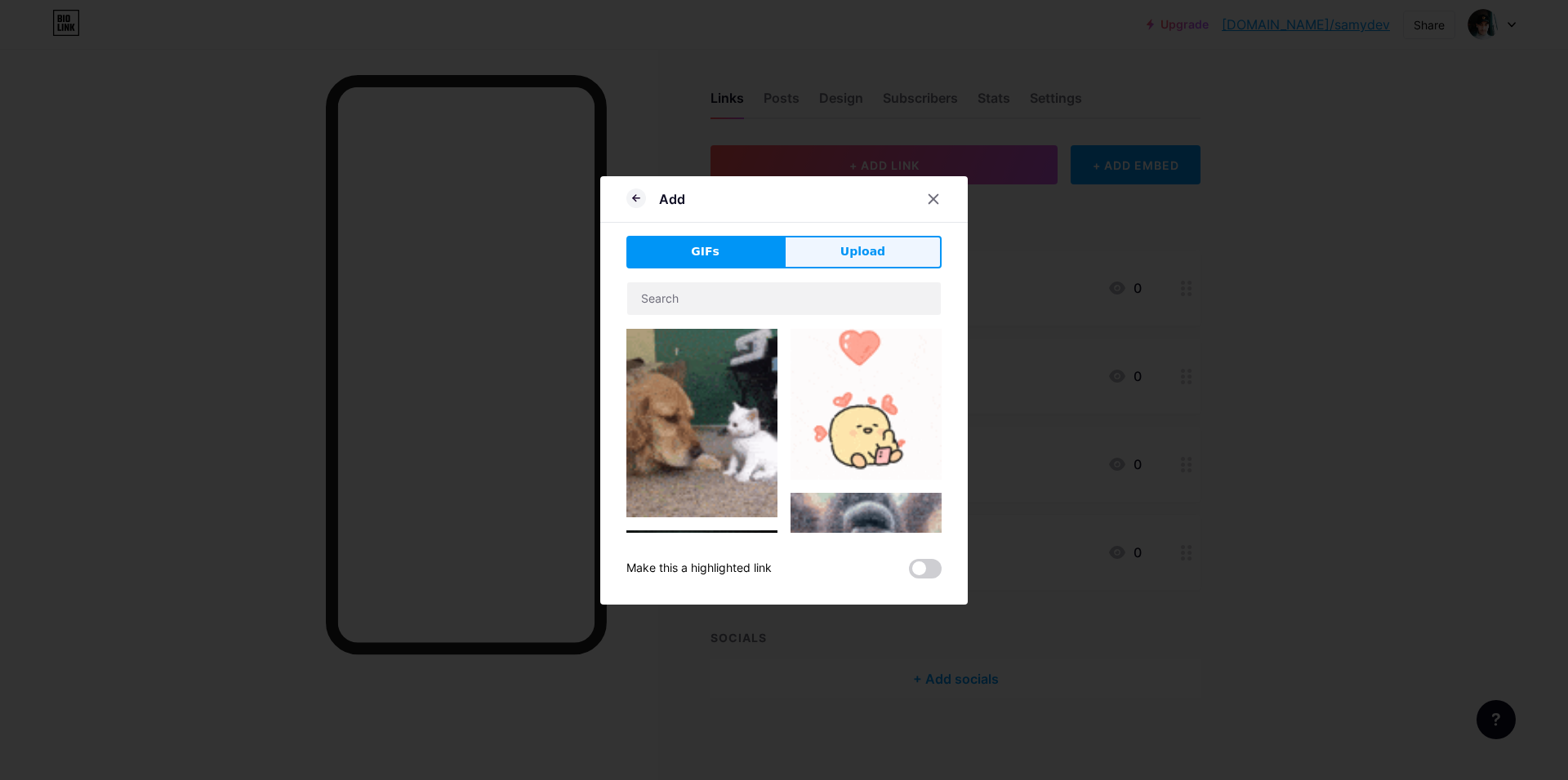
click at [847, 257] on span "Upload" at bounding box center [862, 252] width 45 height 17
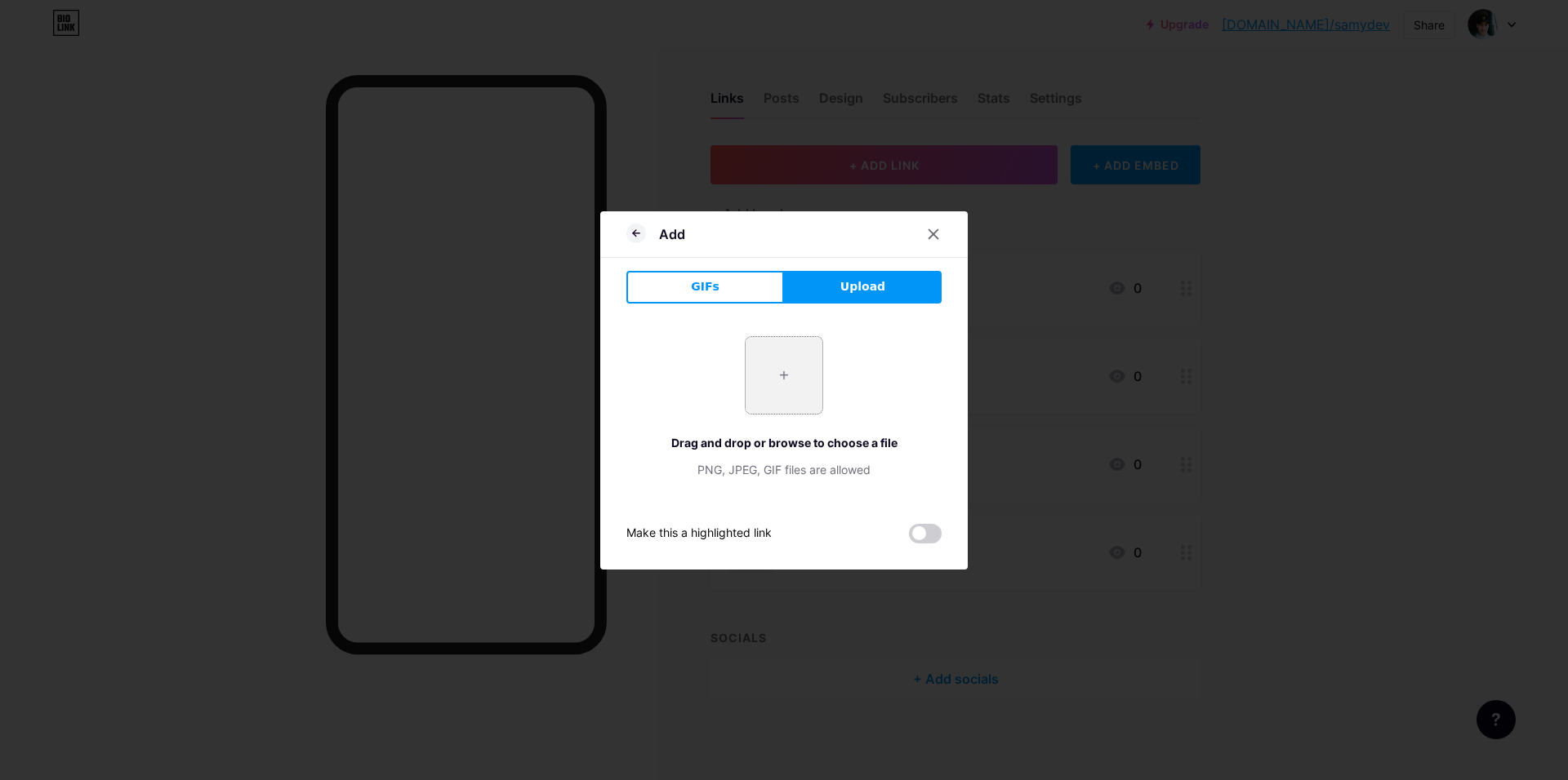
click at [794, 377] on input "file" at bounding box center [784, 375] width 76 height 76
type input "C:\fakepath\nike_logo.png"
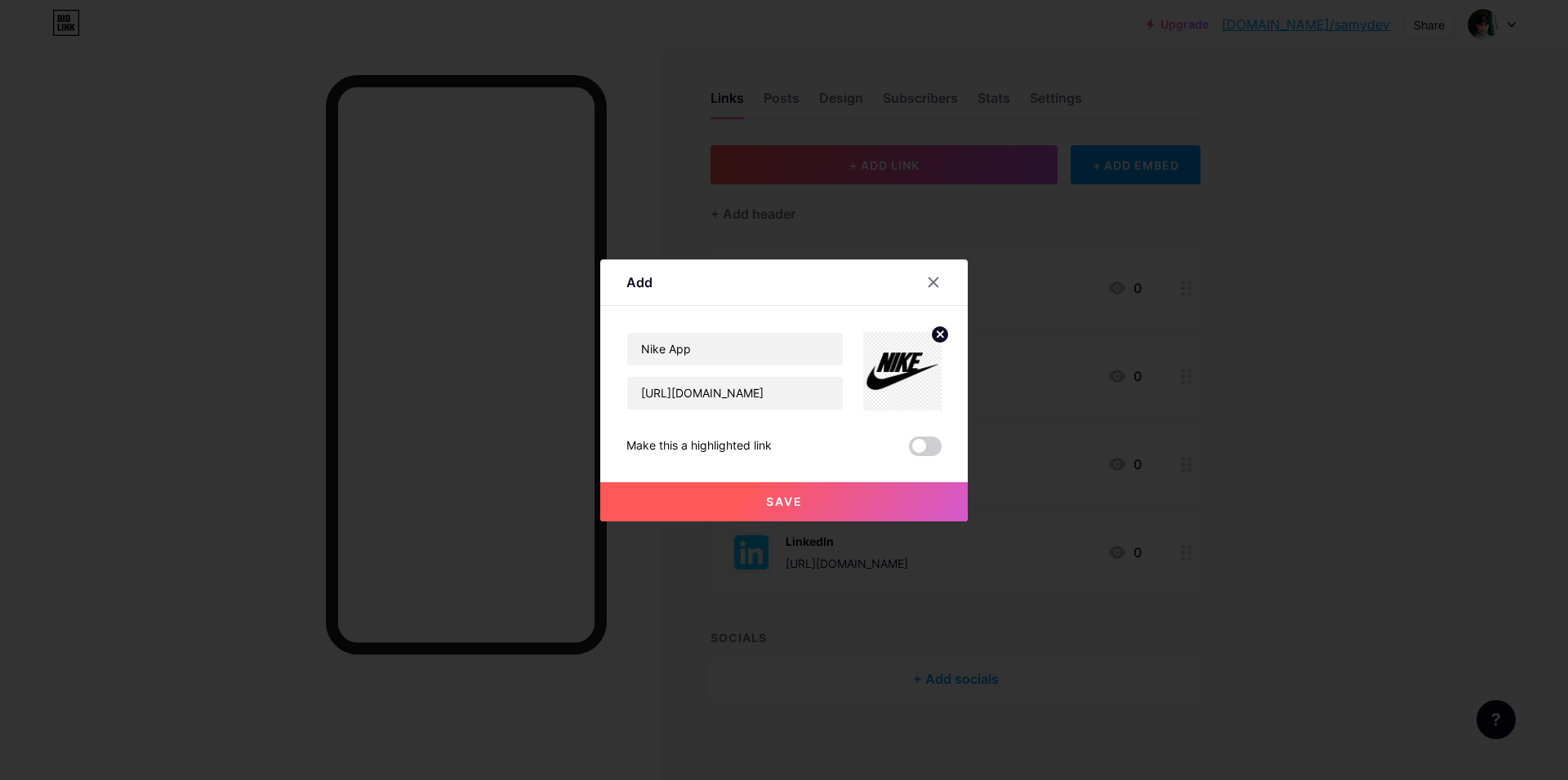
click at [805, 501] on button "Save" at bounding box center [784, 502] width 367 height 39
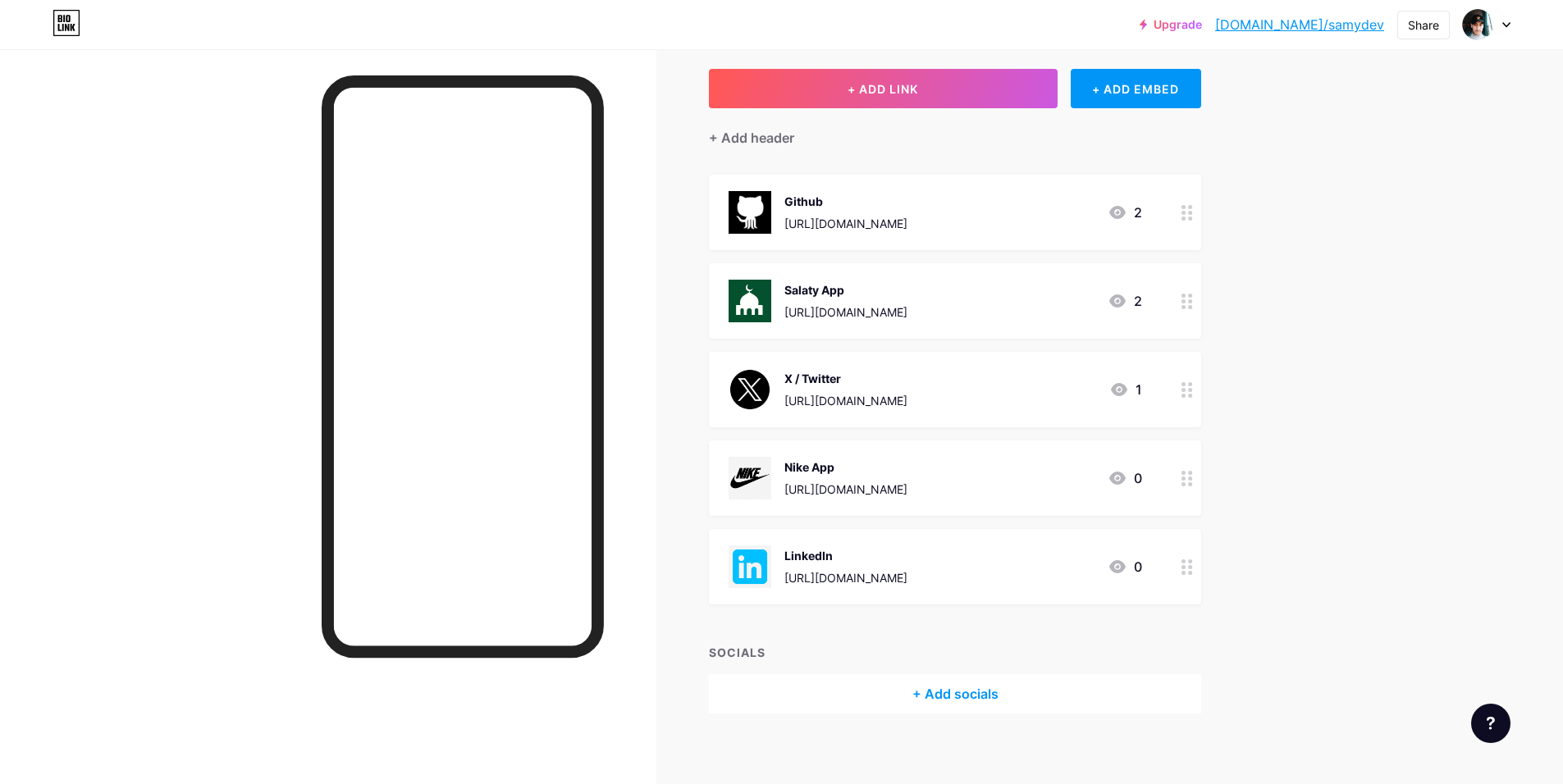
scroll to position [95, 0]
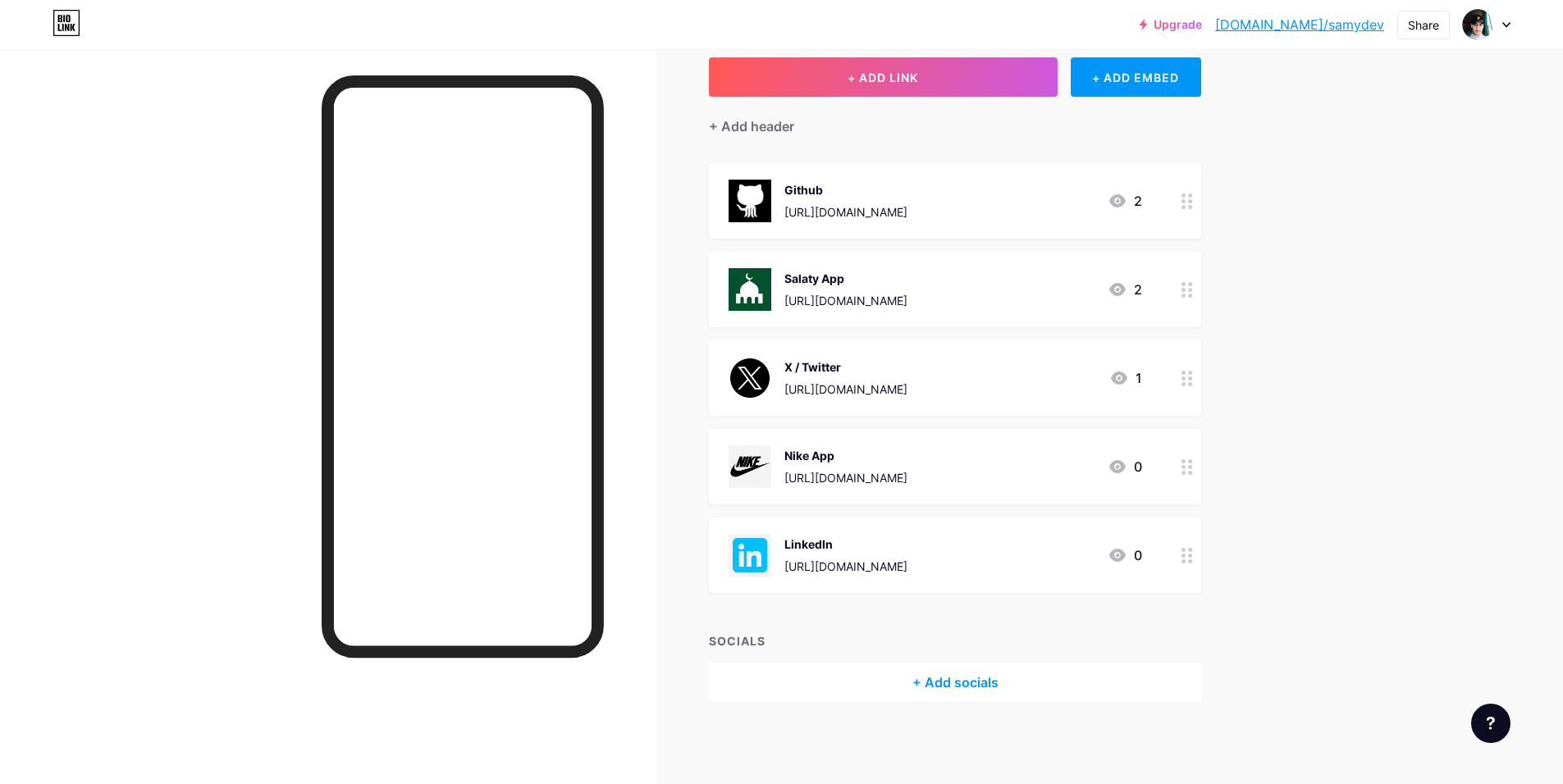
click at [841, 549] on div "LinkedIn" at bounding box center [846, 544] width 123 height 17
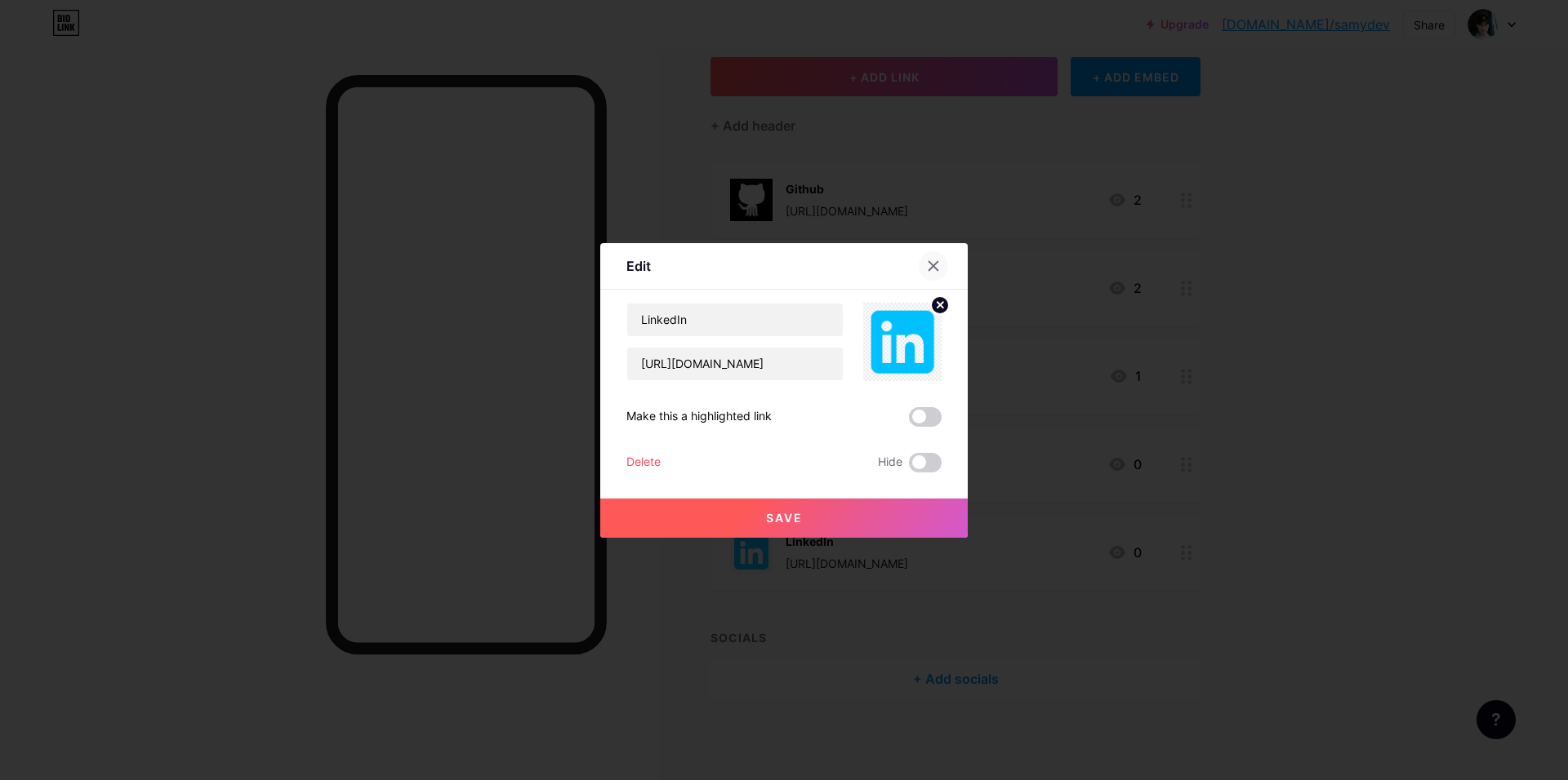
click at [931, 258] on div at bounding box center [933, 266] width 29 height 29
